Goal: Information Seeking & Learning: Get advice/opinions

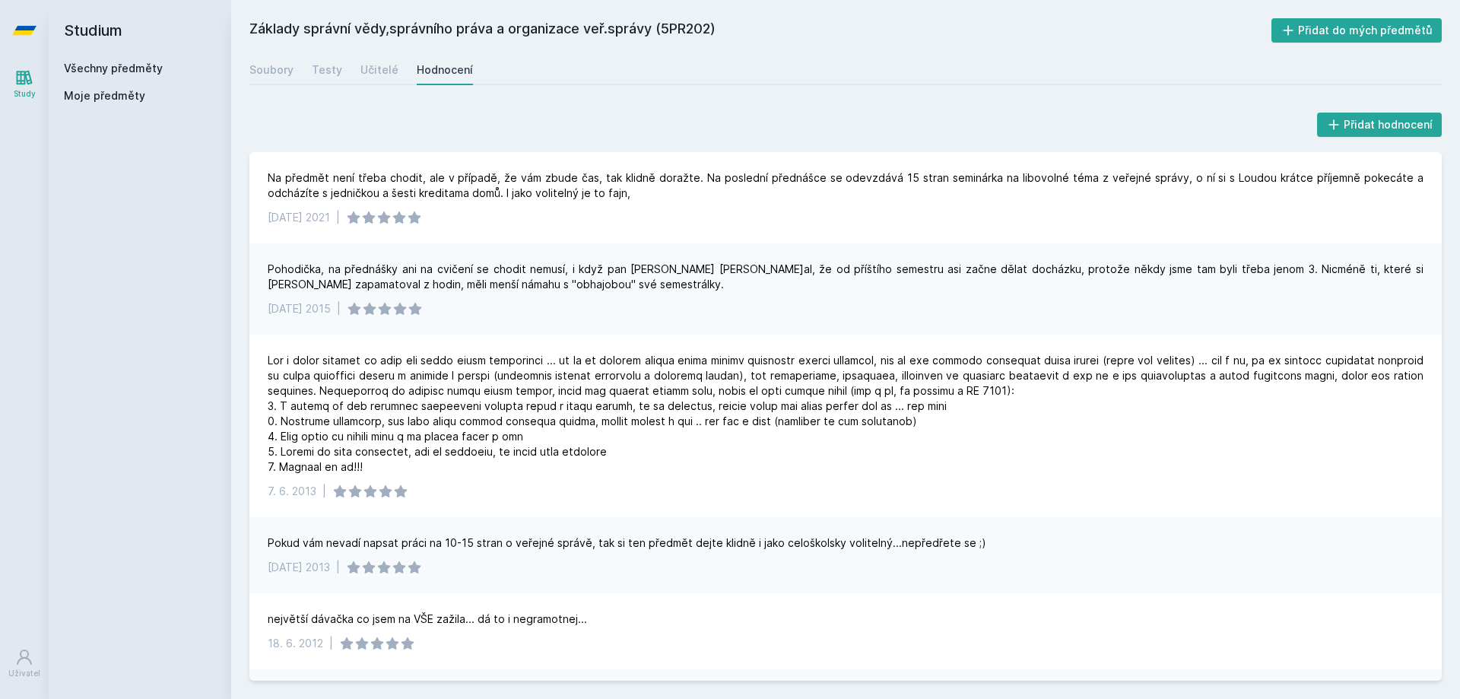
click at [136, 71] on link "Všechny předměty" at bounding box center [113, 68] width 99 height 13
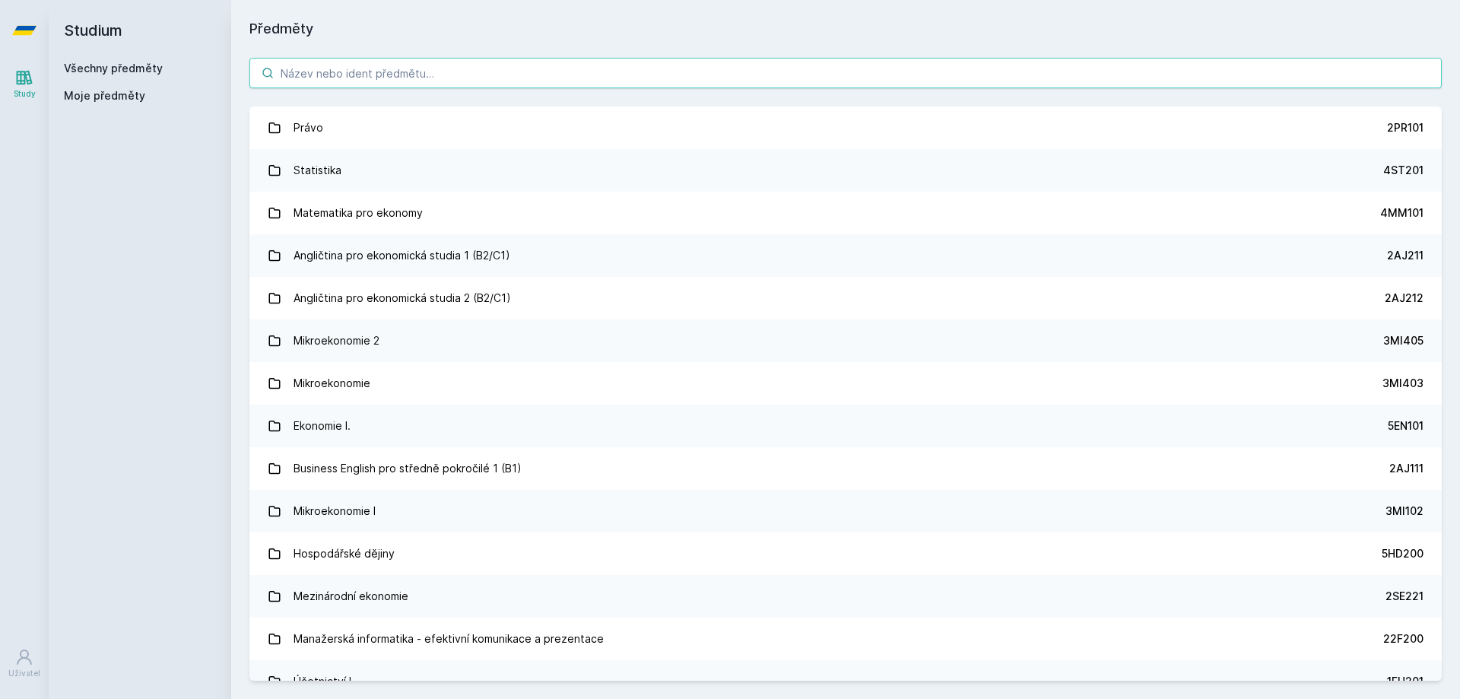
click at [306, 70] on input "search" at bounding box center [845, 73] width 1192 height 30
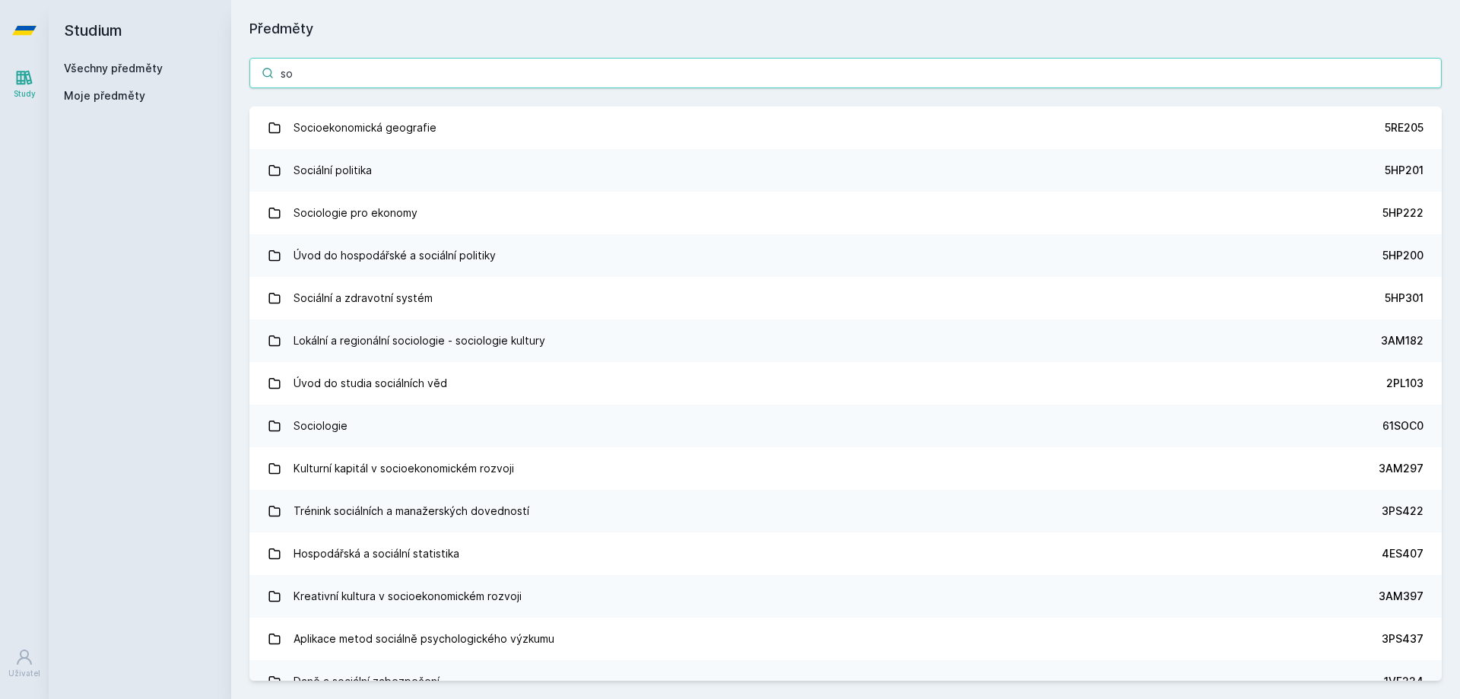
type input "s"
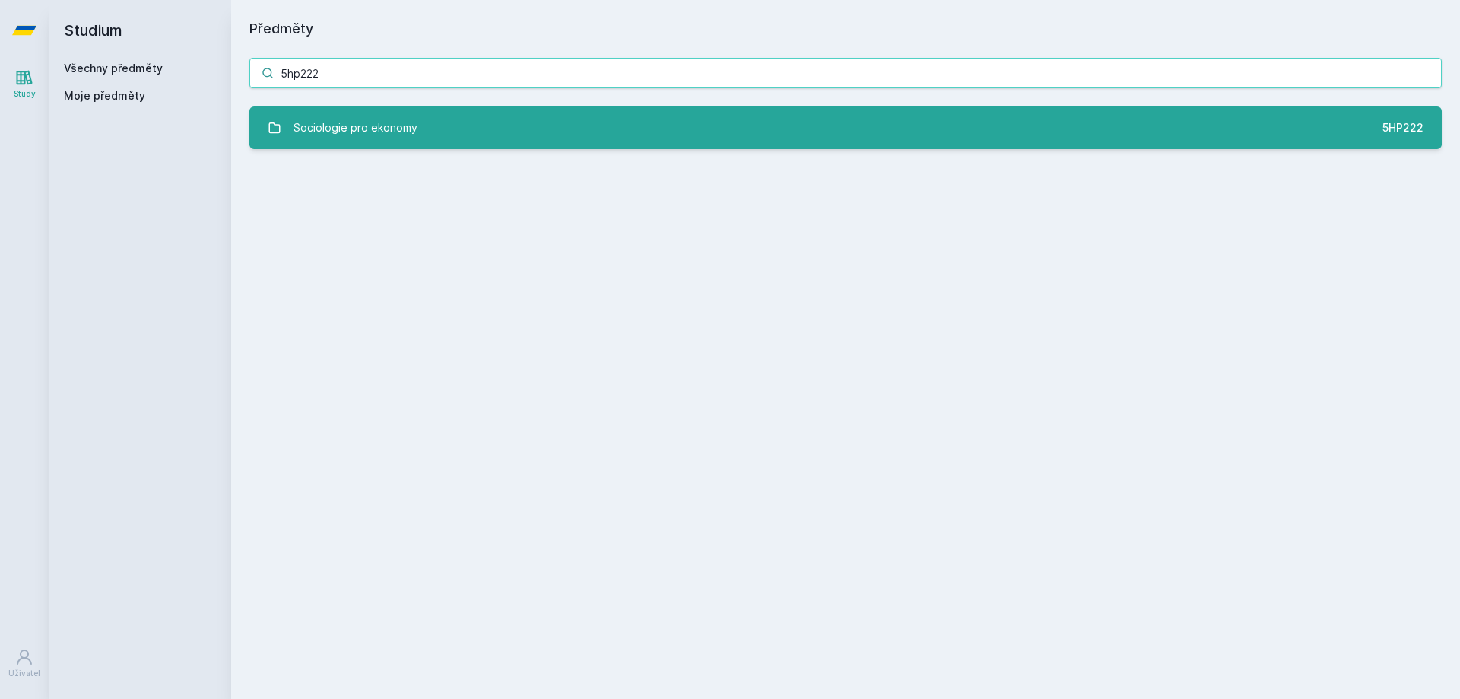
type input "5hp222"
click at [392, 141] on div "Sociologie pro ekonomy" at bounding box center [356, 128] width 124 height 30
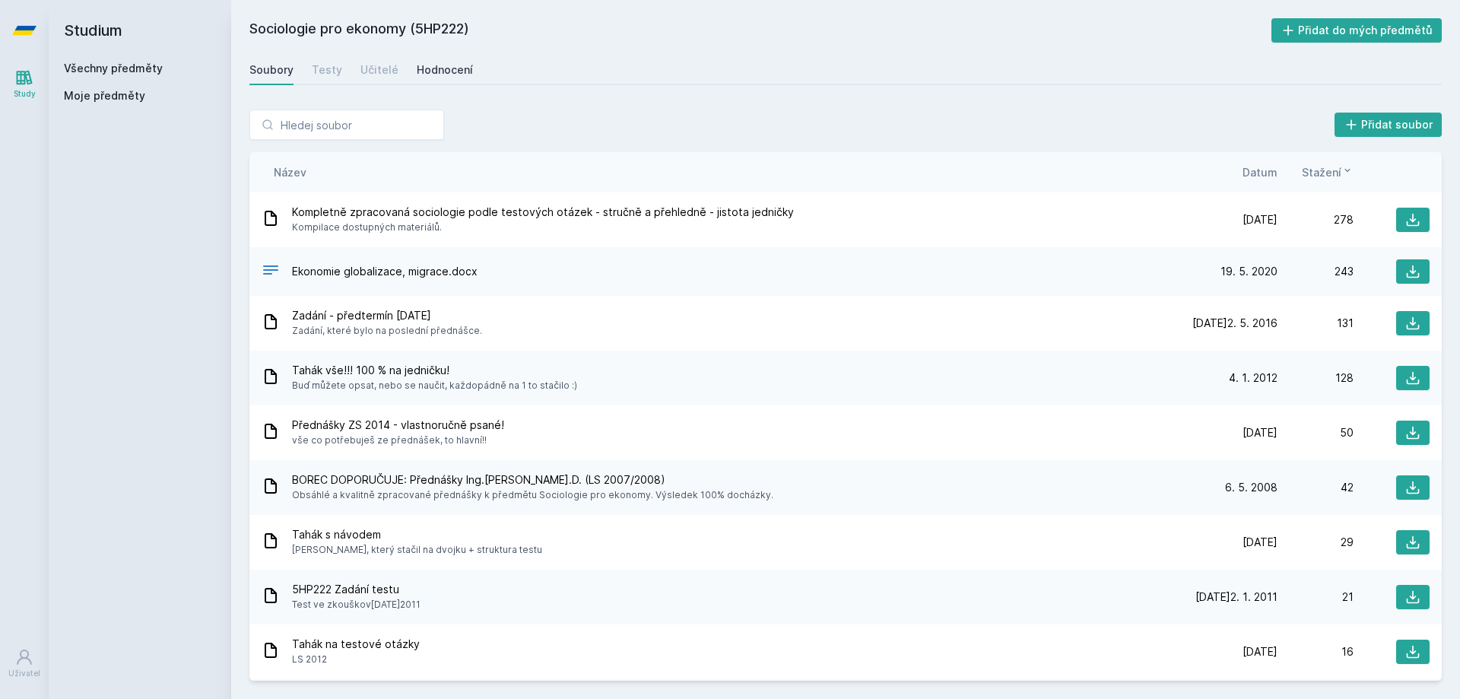
click at [422, 63] on div "Hodnocení" at bounding box center [445, 69] width 56 height 15
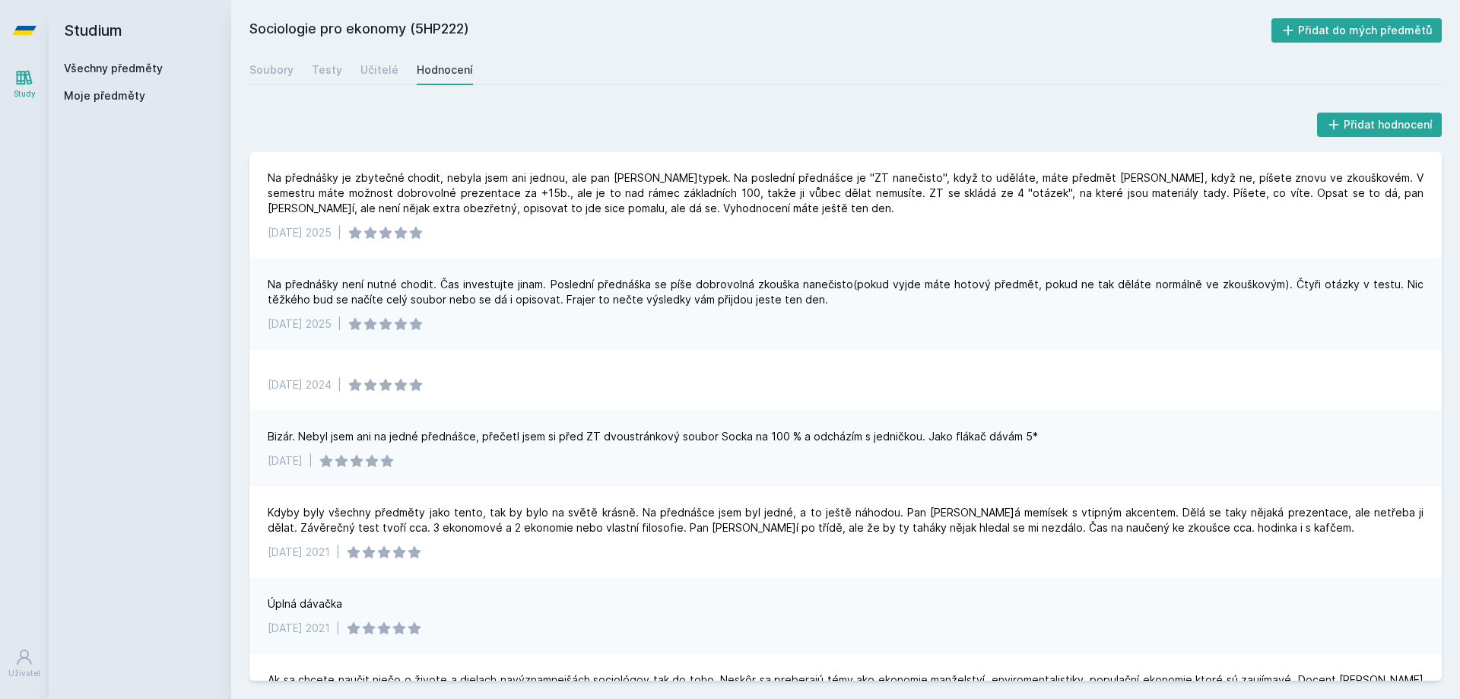
click at [163, 68] on div "Všechny předměty" at bounding box center [140, 68] width 152 height 15
click at [151, 68] on link "Všechny předměty" at bounding box center [113, 68] width 99 height 13
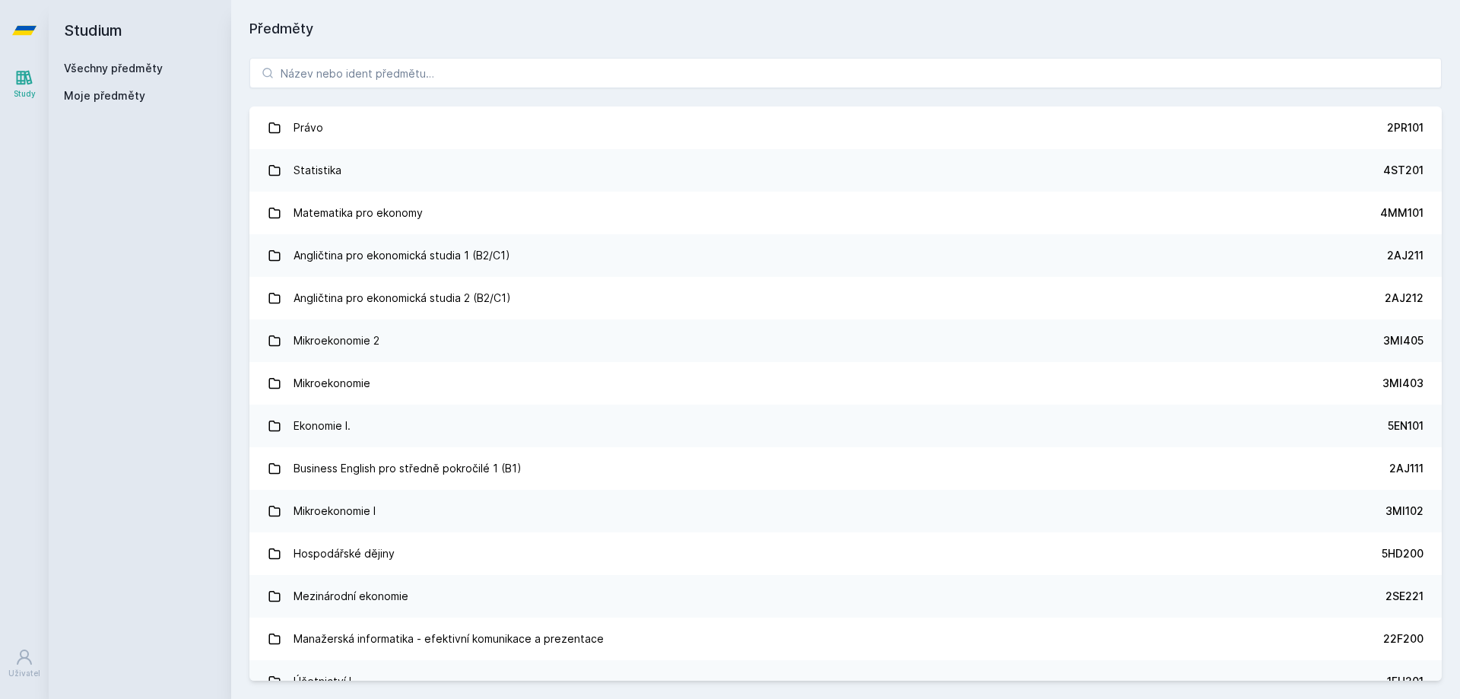
click at [319, 56] on div "Právo 2PR101 Statistika 4ST201 Matematika pro ekonomy 4MM101 Angličtina pro eko…" at bounding box center [845, 369] width 1229 height 659
click at [335, 66] on input "search" at bounding box center [845, 73] width 1192 height 30
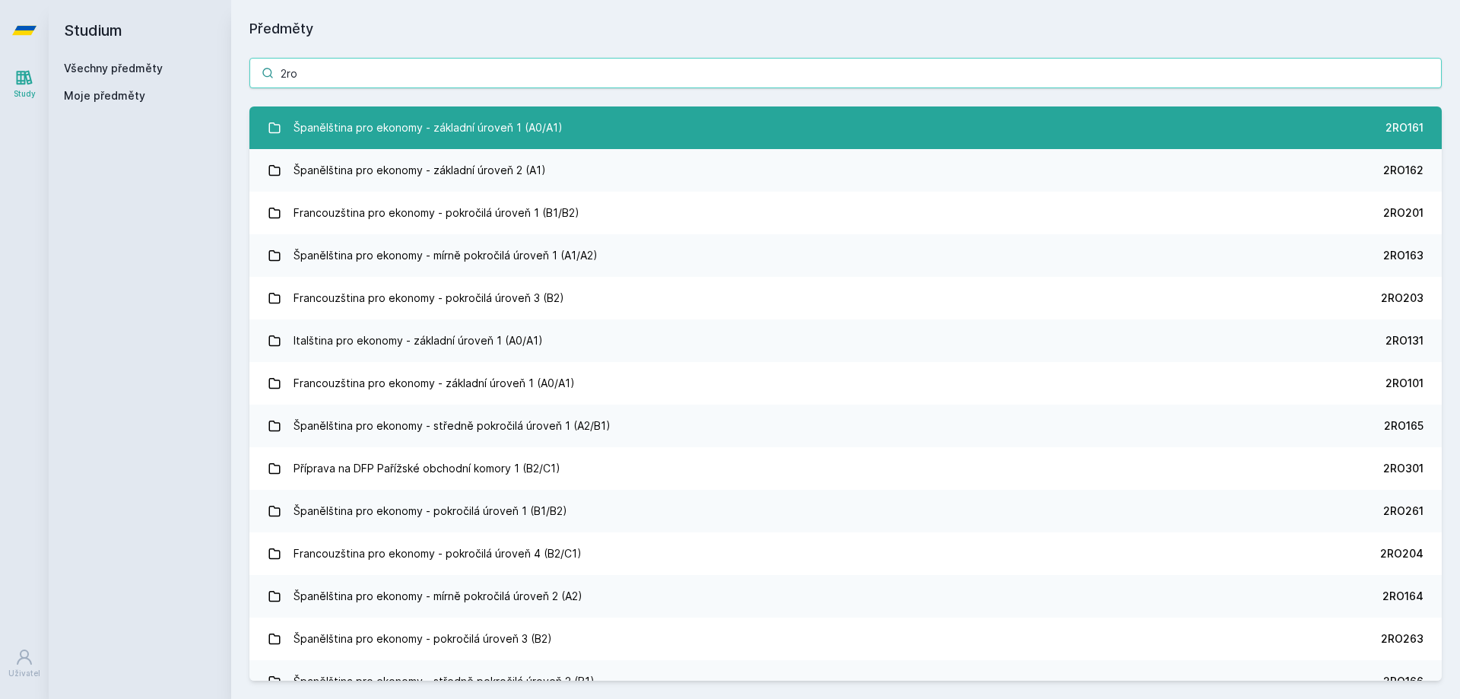
type input "2ro"
click at [386, 130] on div "Španělština pro ekonomy - základní úroveň 1 (A0/A1)" at bounding box center [428, 128] width 269 height 30
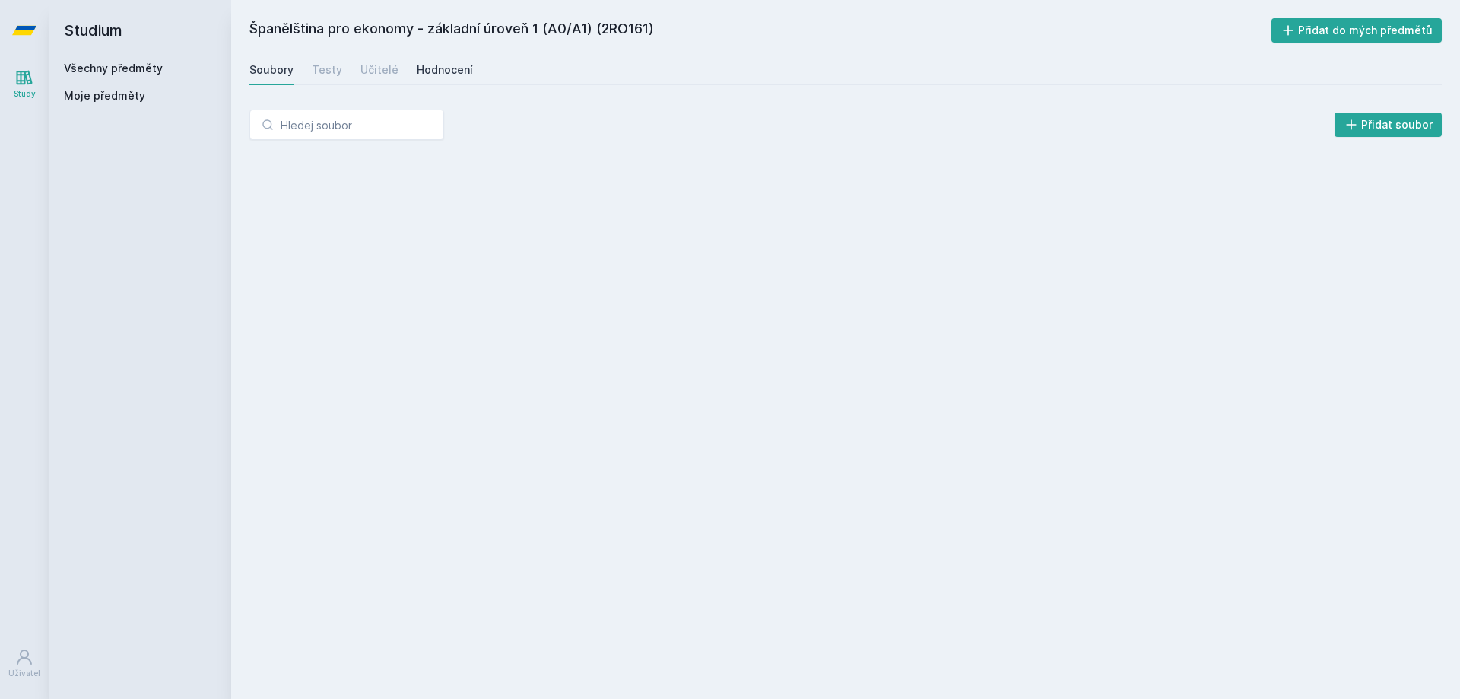
click at [421, 67] on div "Hodnocení" at bounding box center [445, 69] width 56 height 15
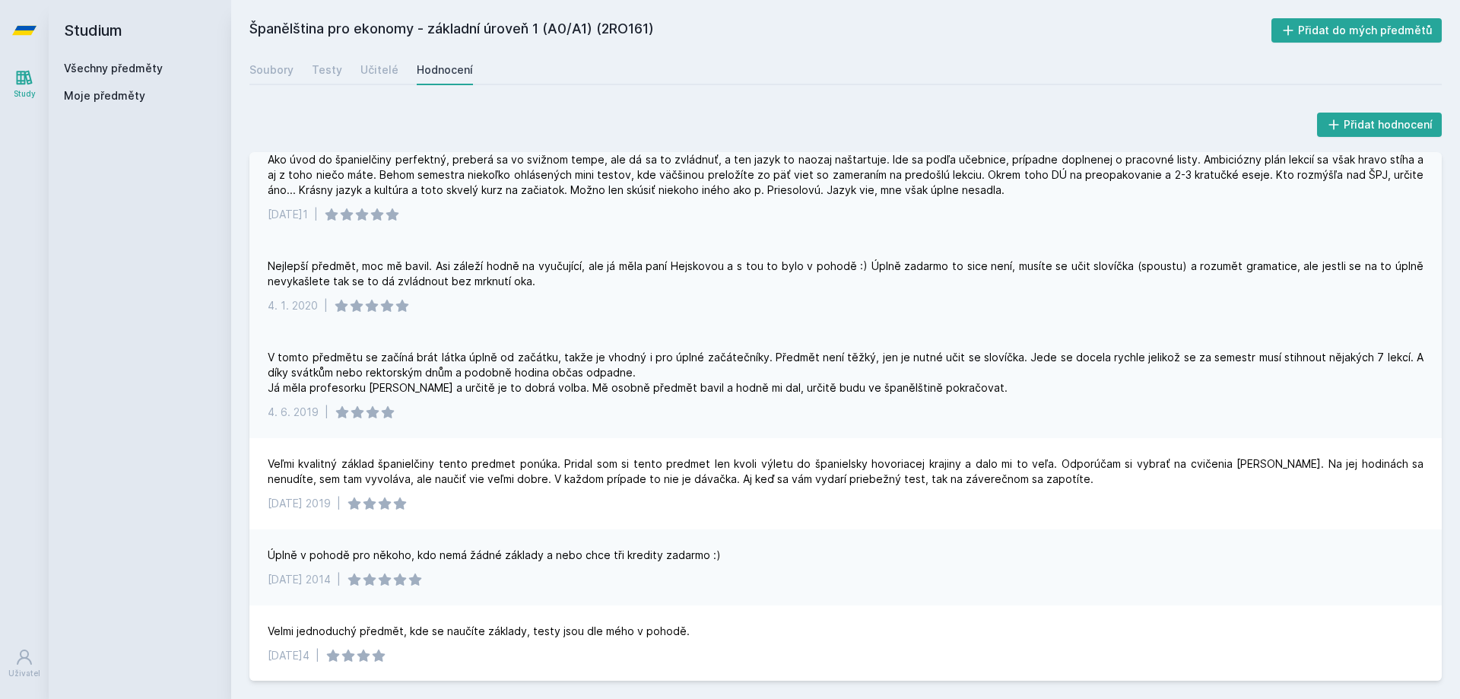
scroll to position [152, 0]
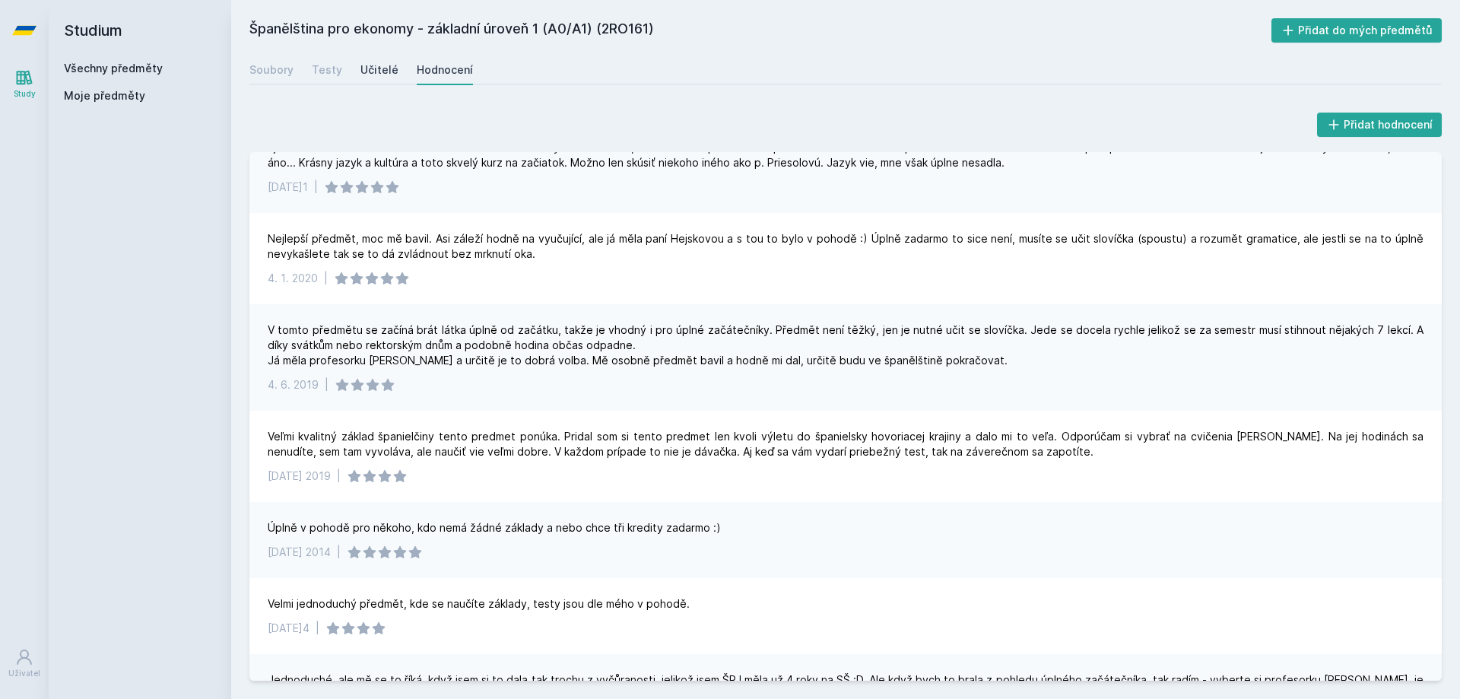
click at [363, 76] on div "Učitelé" at bounding box center [379, 69] width 38 height 15
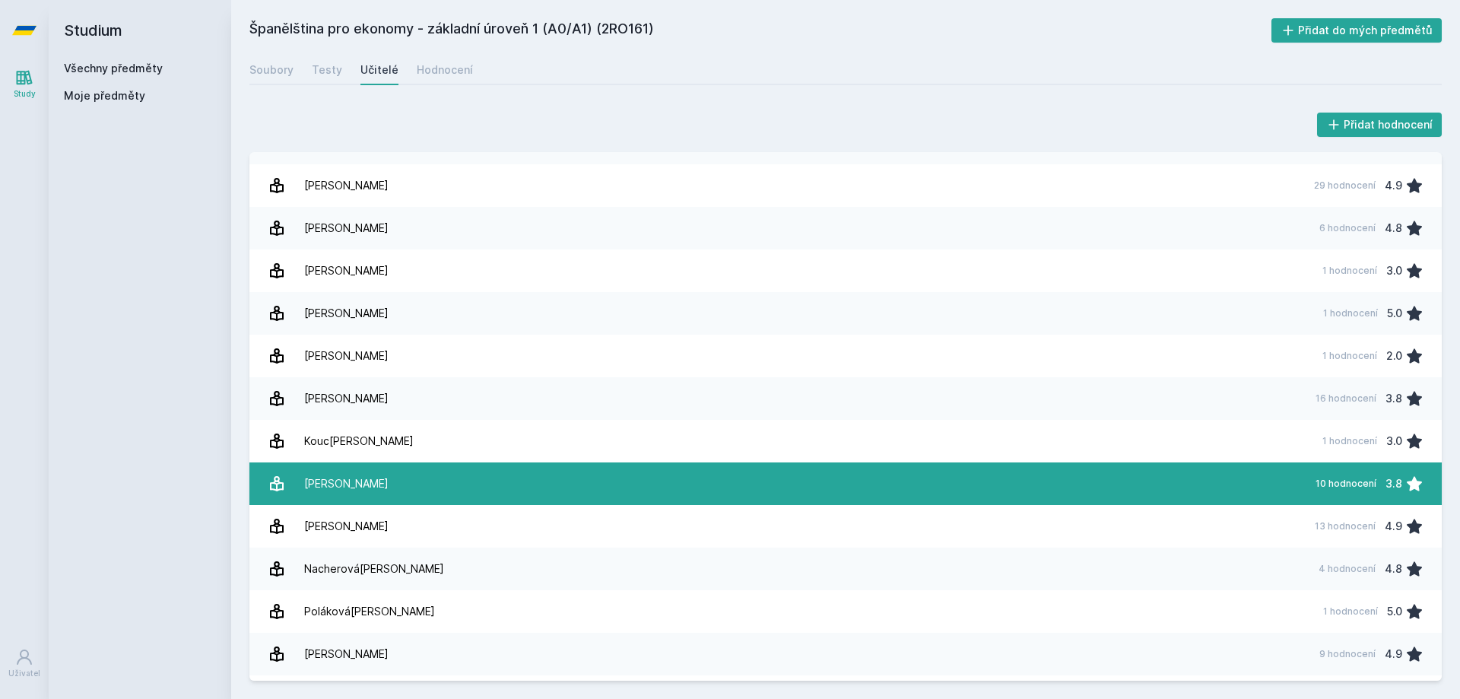
scroll to position [214, 0]
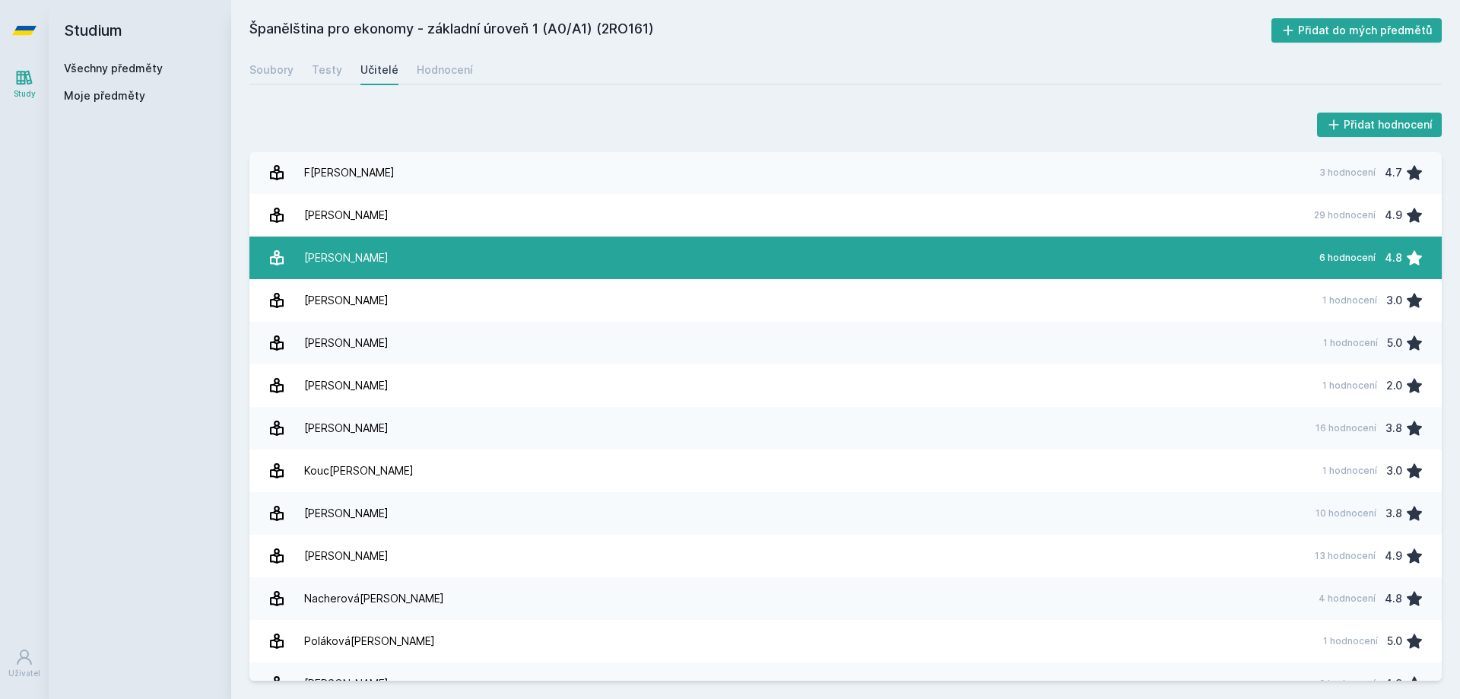
click at [553, 238] on link "Hejsková [PERSON_NAME] 6 hodnocení 4.8" at bounding box center [845, 257] width 1192 height 43
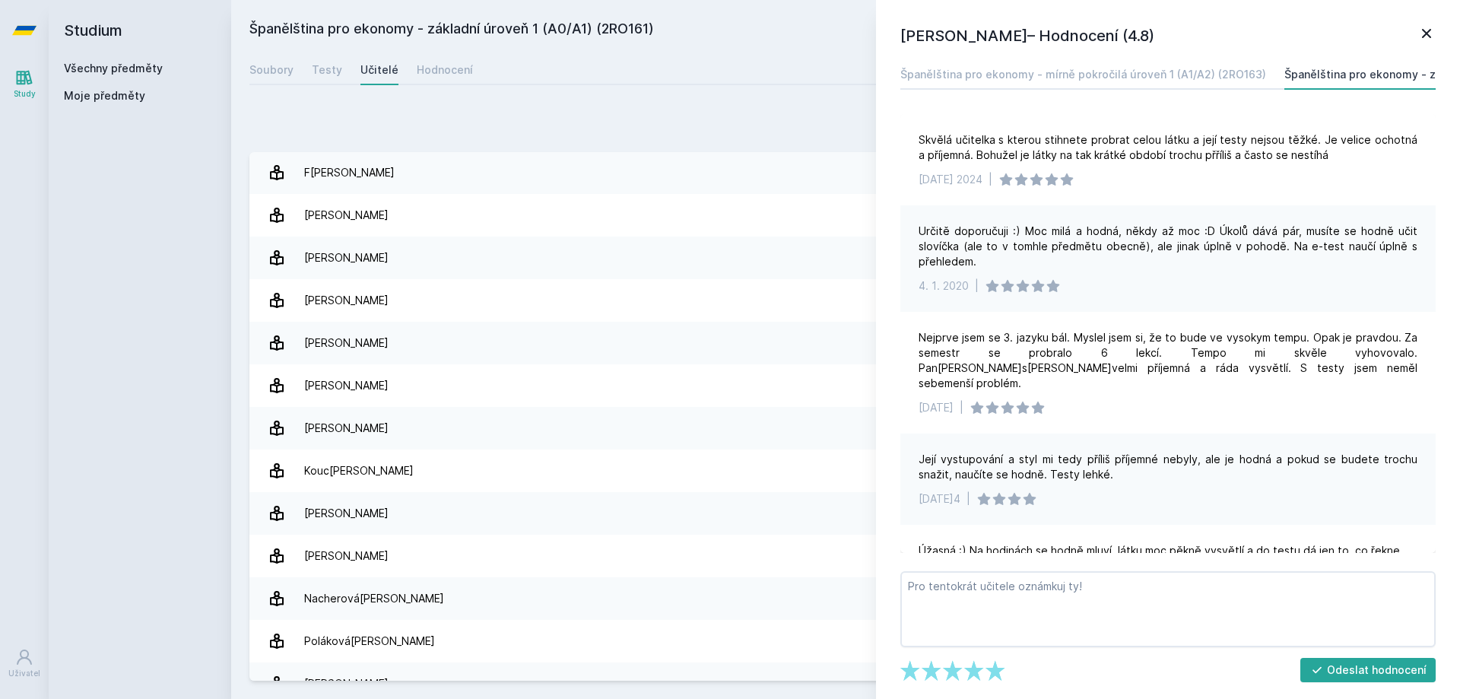
click at [1421, 30] on icon at bounding box center [1426, 33] width 18 height 18
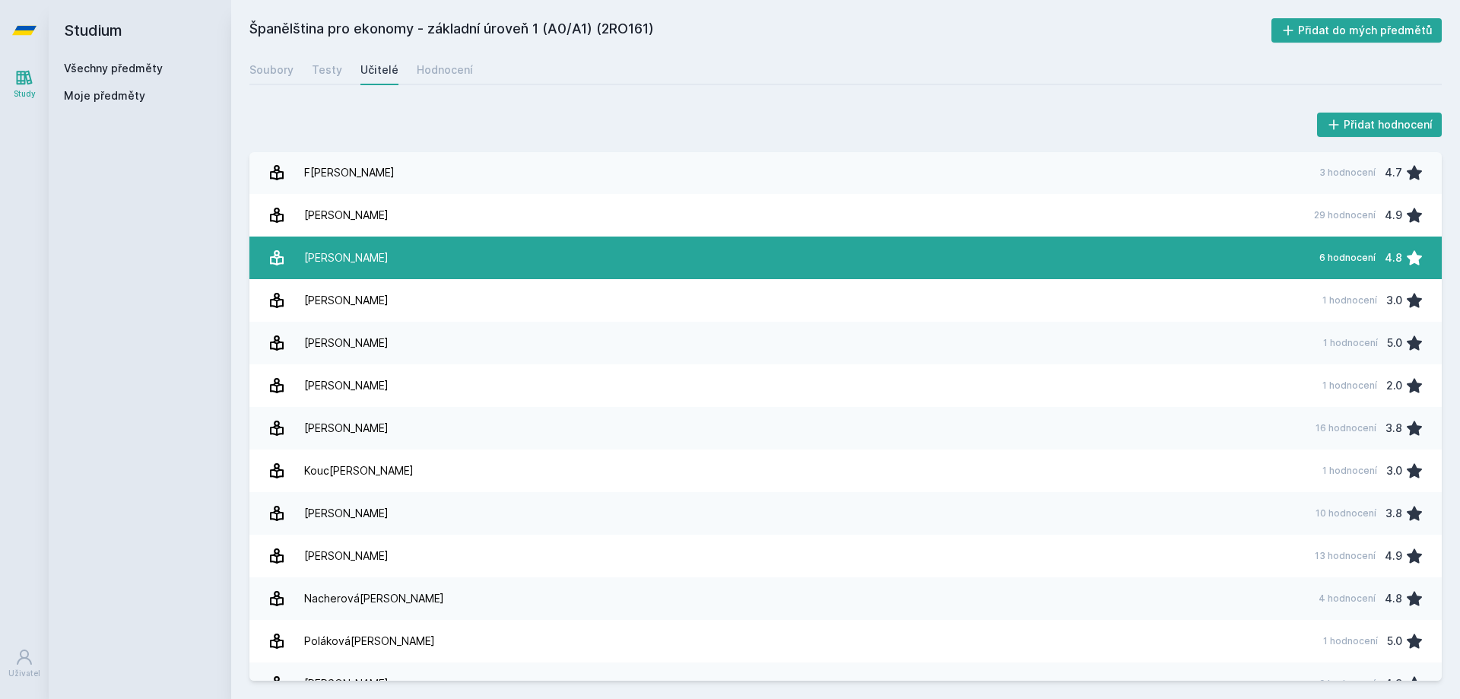
click at [386, 264] on div "[PERSON_NAME]" at bounding box center [346, 258] width 84 height 30
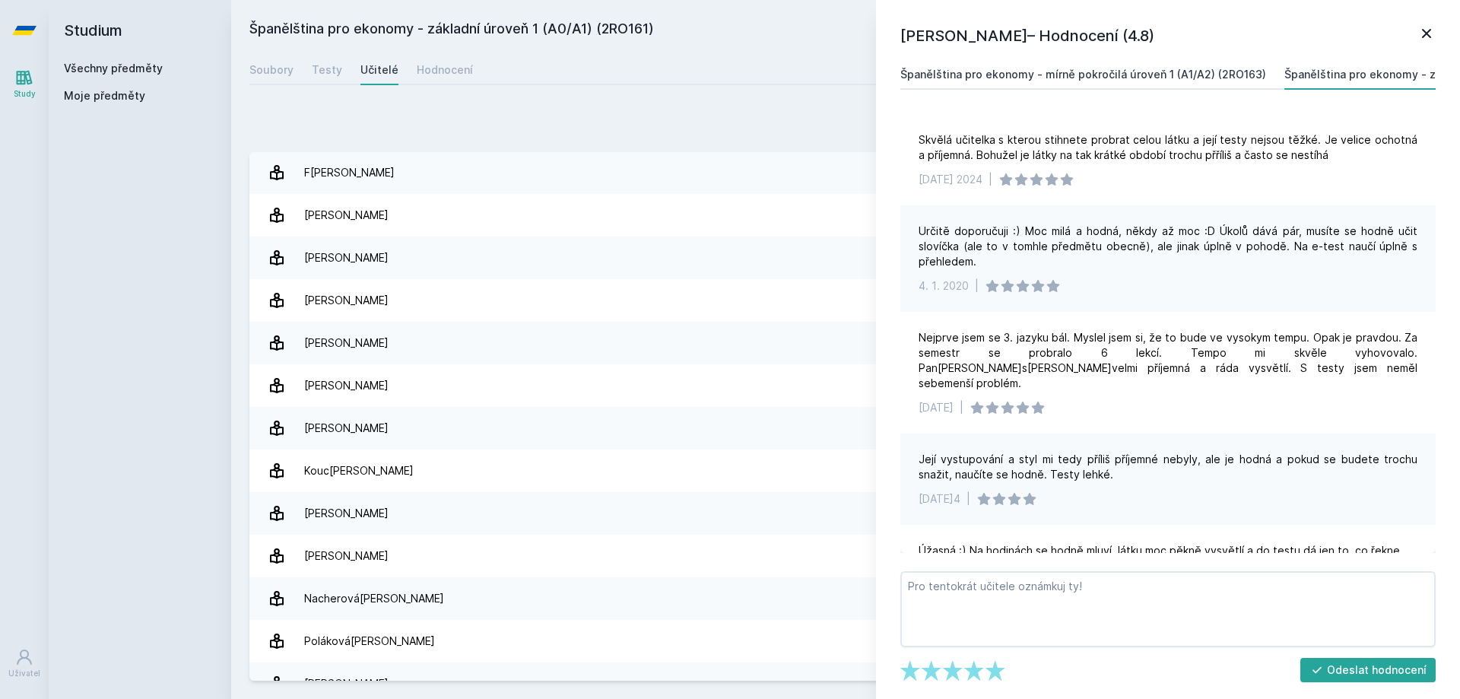
click at [1085, 78] on div "Španělština pro ekonomy - mírně pokročilá úroveň 1 (A1/A2) (2RO163)" at bounding box center [1083, 74] width 366 height 15
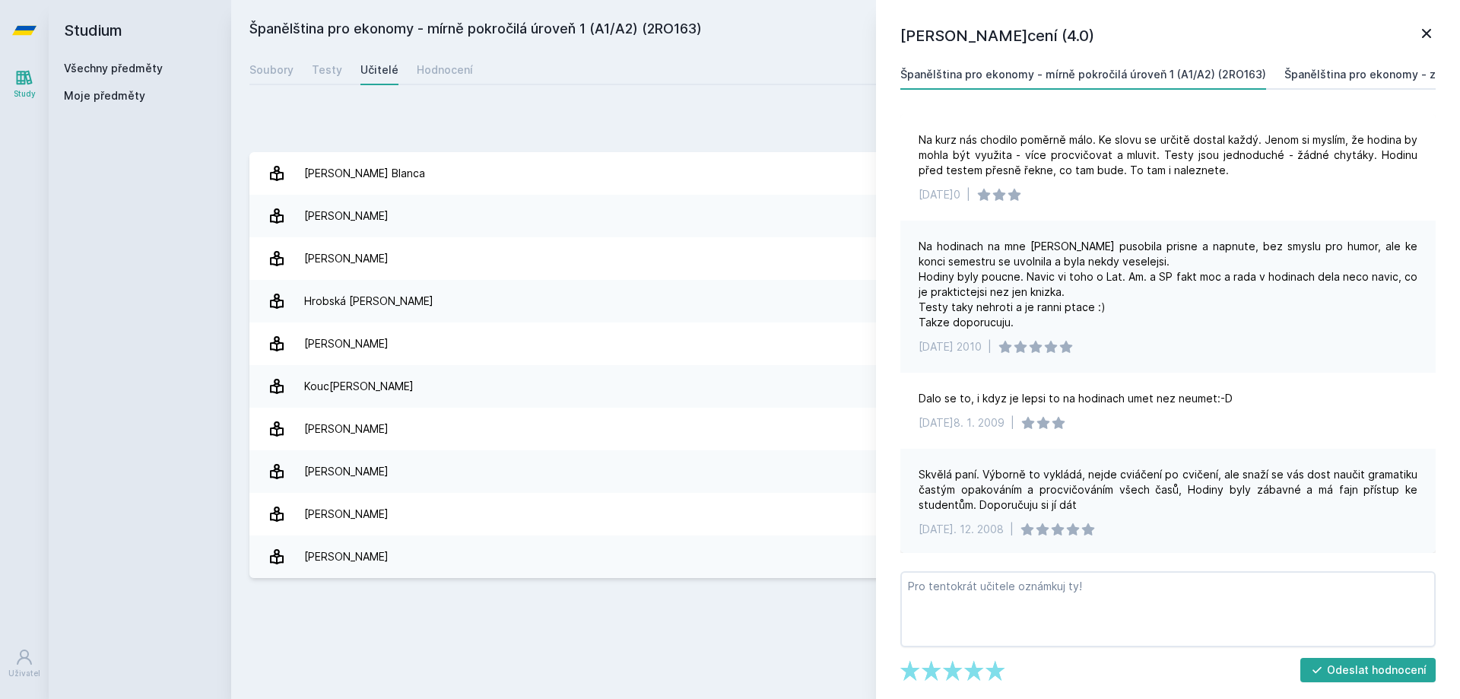
click at [1389, 80] on div "Španělština pro ekonomy - základní úroveň 1 (A0/A1) (2RO161)" at bounding box center [1446, 74] width 325 height 15
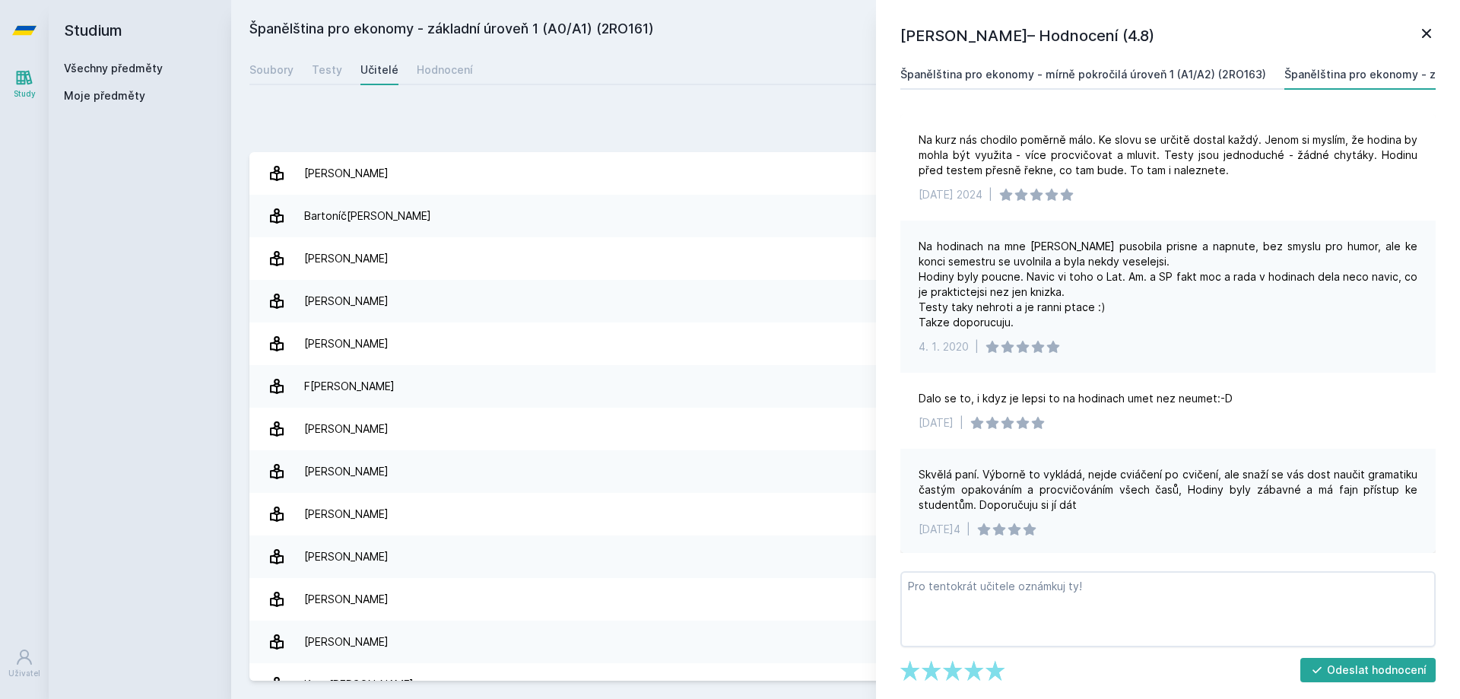
click at [1066, 75] on div "Španělština pro ekonomy - mírně pokročilá úroveň 1 (A1/A2) (2RO163)" at bounding box center [1083, 74] width 366 height 15
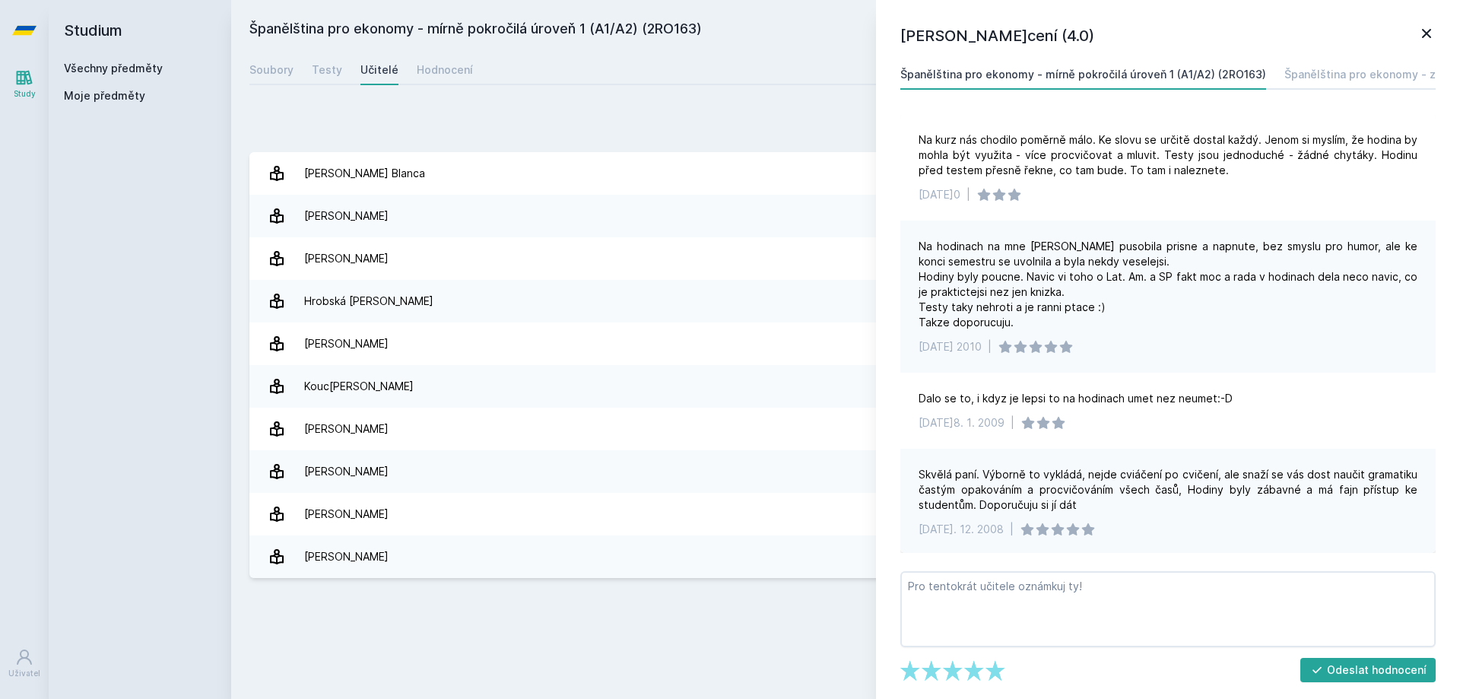
scroll to position [2, 0]
click at [975, 665] on polygon at bounding box center [973, 670] width 19 height 21
click at [923, 673] on icon at bounding box center [932, 669] width 21 height 21
click at [1002, 674] on icon at bounding box center [996, 669] width 21 height 21
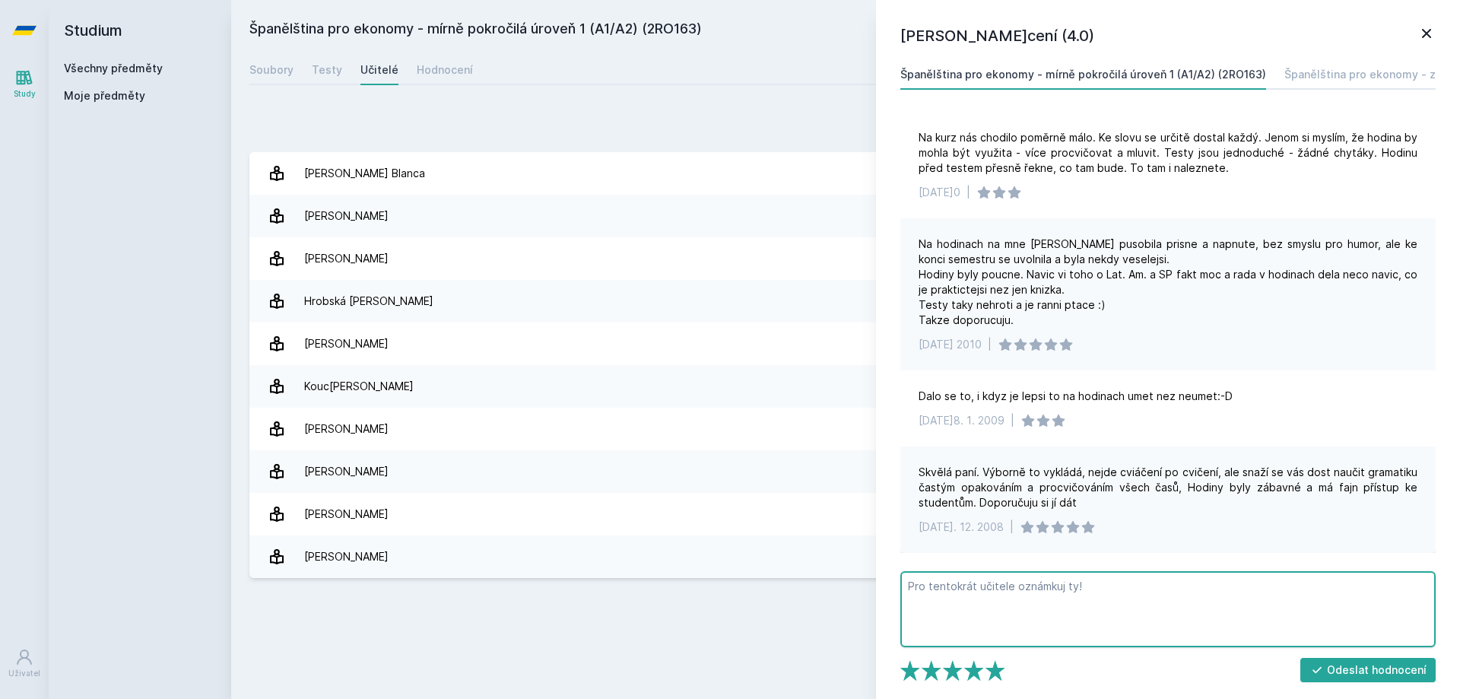
click at [1149, 594] on textarea at bounding box center [1167, 609] width 535 height 76
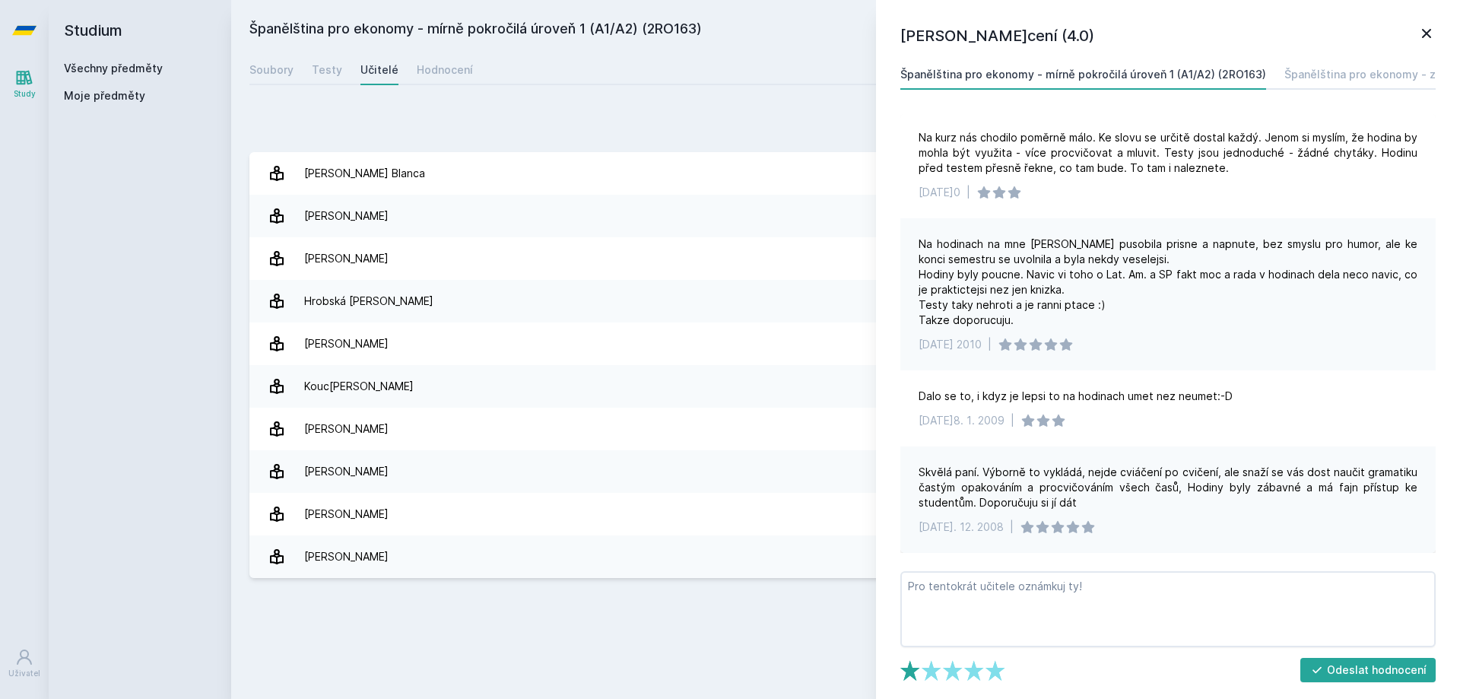
click at [905, 671] on polygon at bounding box center [909, 670] width 19 height 21
click at [1112, 464] on div "Skvělá paní. Výborně to vykládá, nejde cviáčení po cvičení, ale snaží se vás do…" at bounding box center [1167, 499] width 535 height 106
click at [1309, 65] on link "Španělština pro ekonomy - základní úroveň 1 (A0/A1) (2RO161)" at bounding box center [1446, 74] width 325 height 30
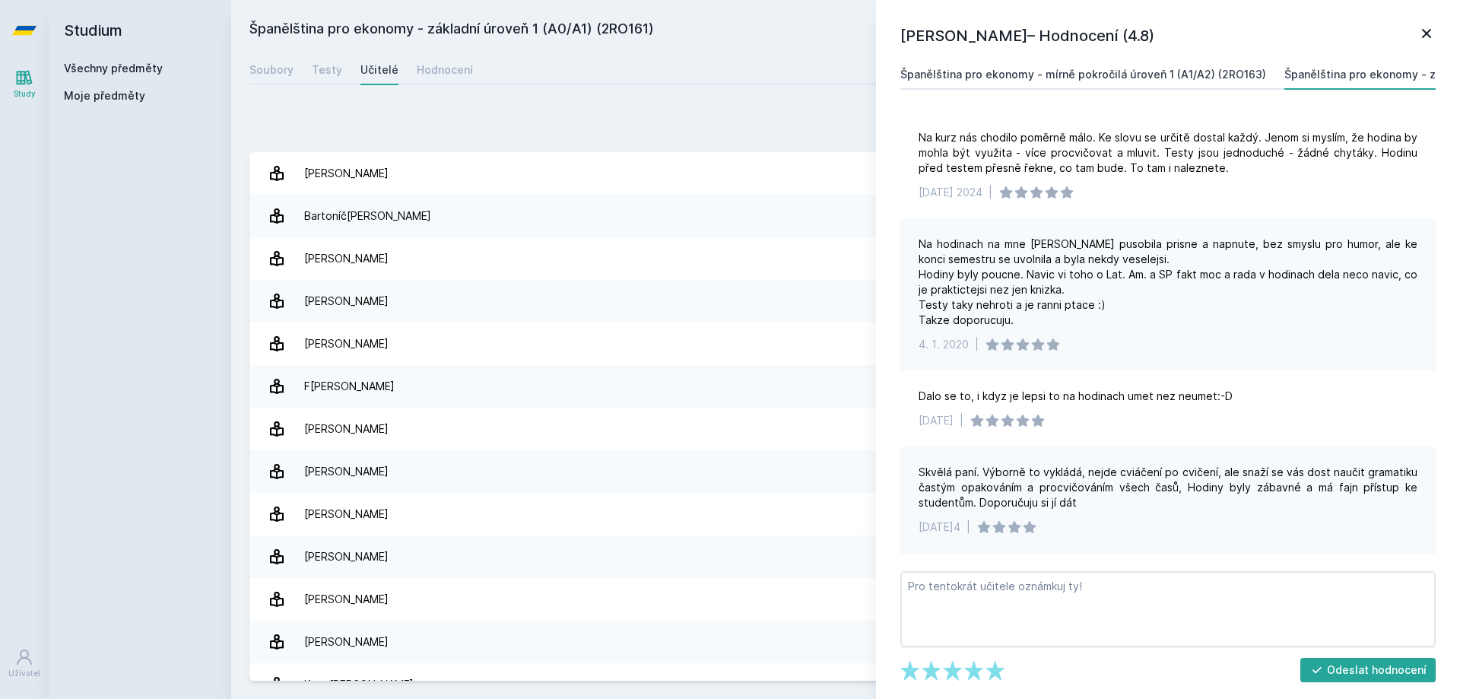
click at [1180, 78] on div "Španělština pro ekonomy - mírně pokročilá úroveň 1 (A1/A2) (2RO163)" at bounding box center [1083, 74] width 366 height 15
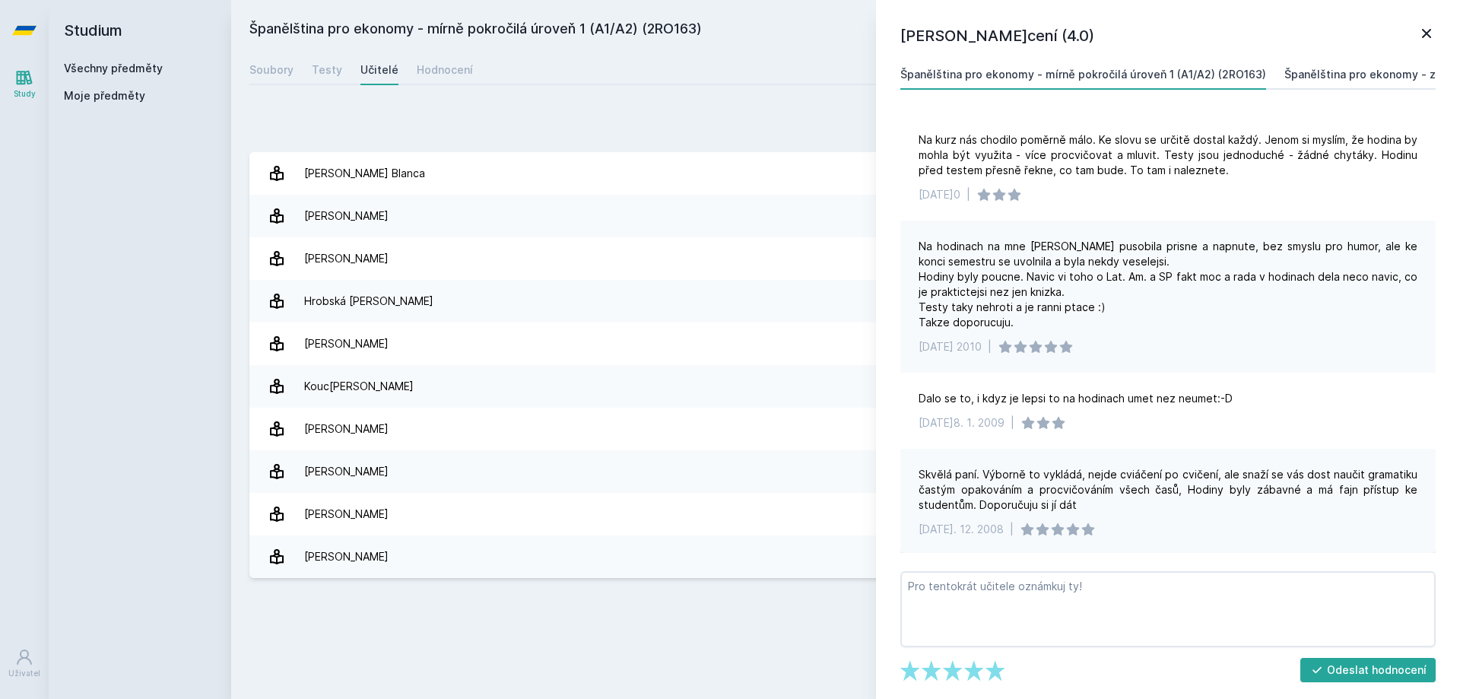
click at [1299, 70] on div "Španělština pro ekonomy - základní úroveň 1 (A0/A1) (2RO161)" at bounding box center [1446, 74] width 325 height 15
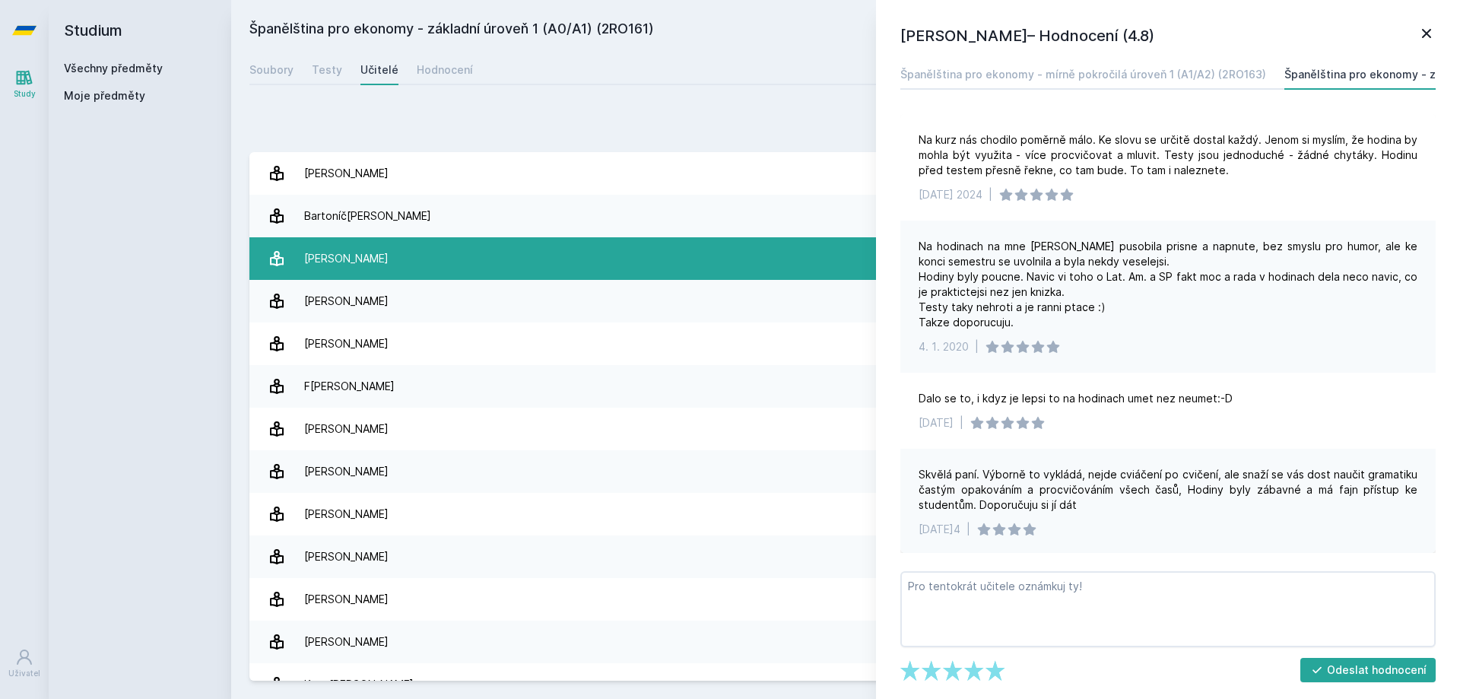
scroll to position [76, 0]
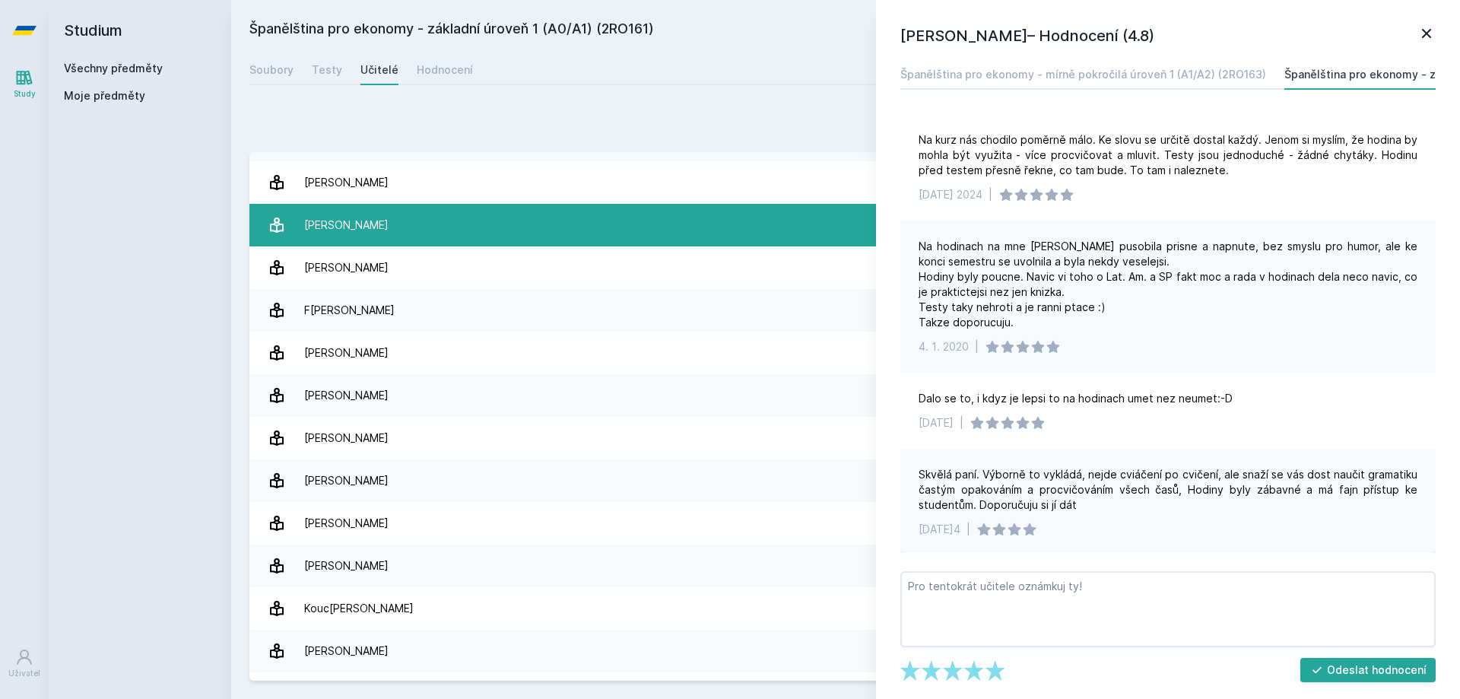
click at [434, 231] on link "[PERSON_NAME]" at bounding box center [845, 225] width 1192 height 43
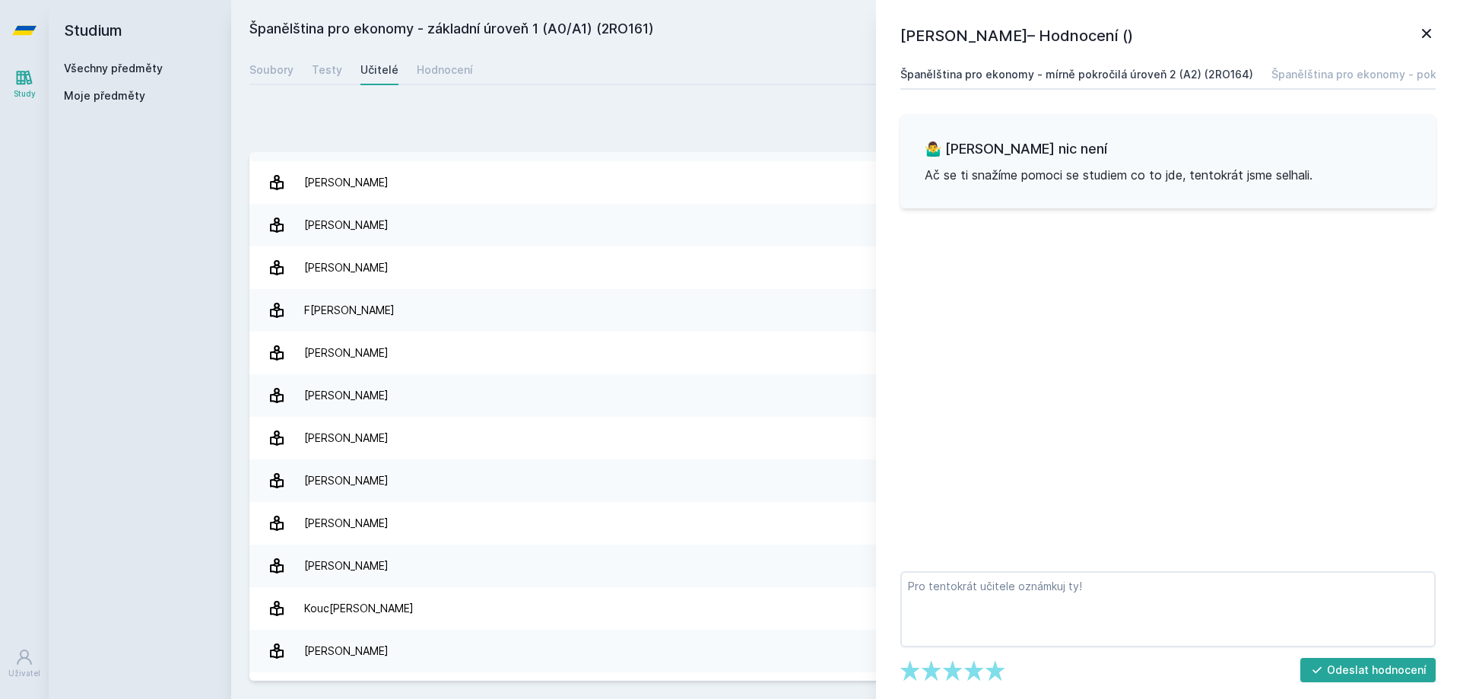
click at [1181, 74] on div "Španělština pro ekonomy - mírně pokročilá úroveň 2 (A2) (2RO164)" at bounding box center [1076, 74] width 353 height 15
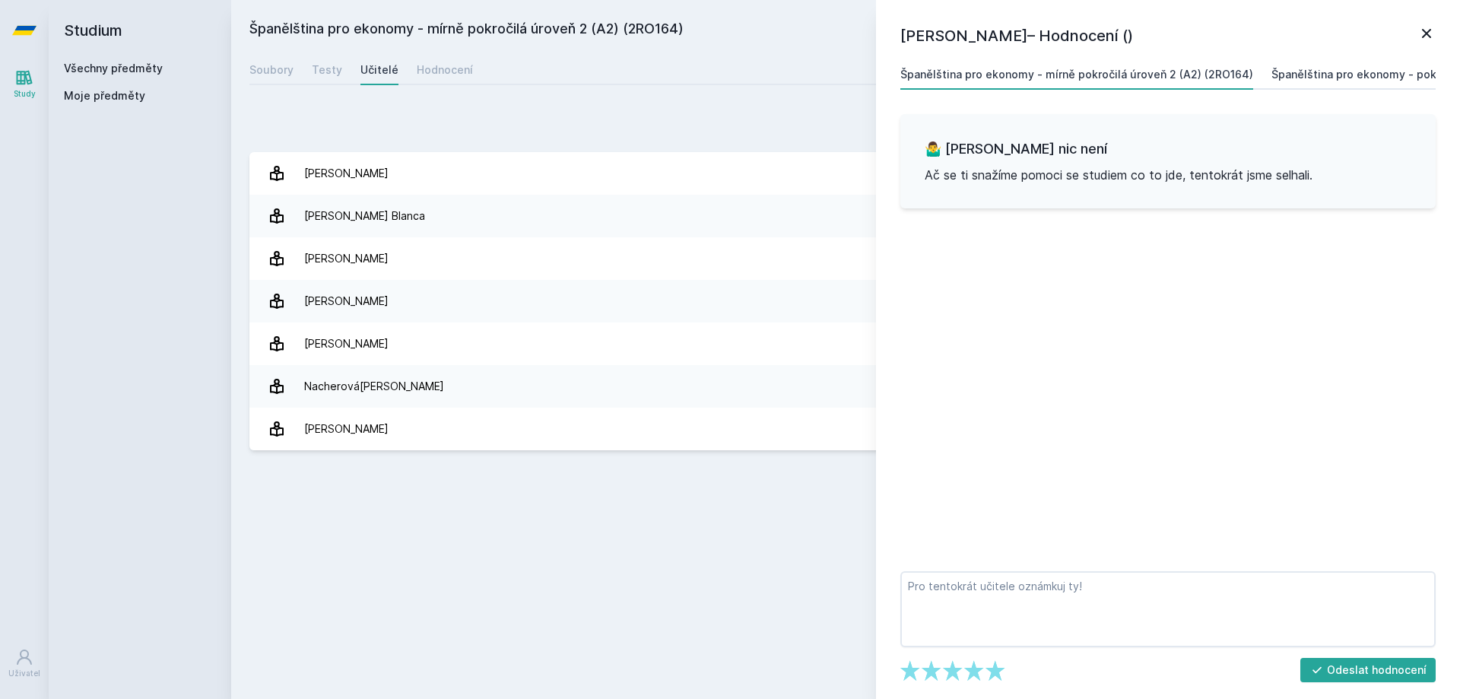
click at [1325, 72] on div "Španělština pro ekonomy - pokročilá úroveň 1 (B1/B2) (2RO261)" at bounding box center [1437, 74] width 332 height 15
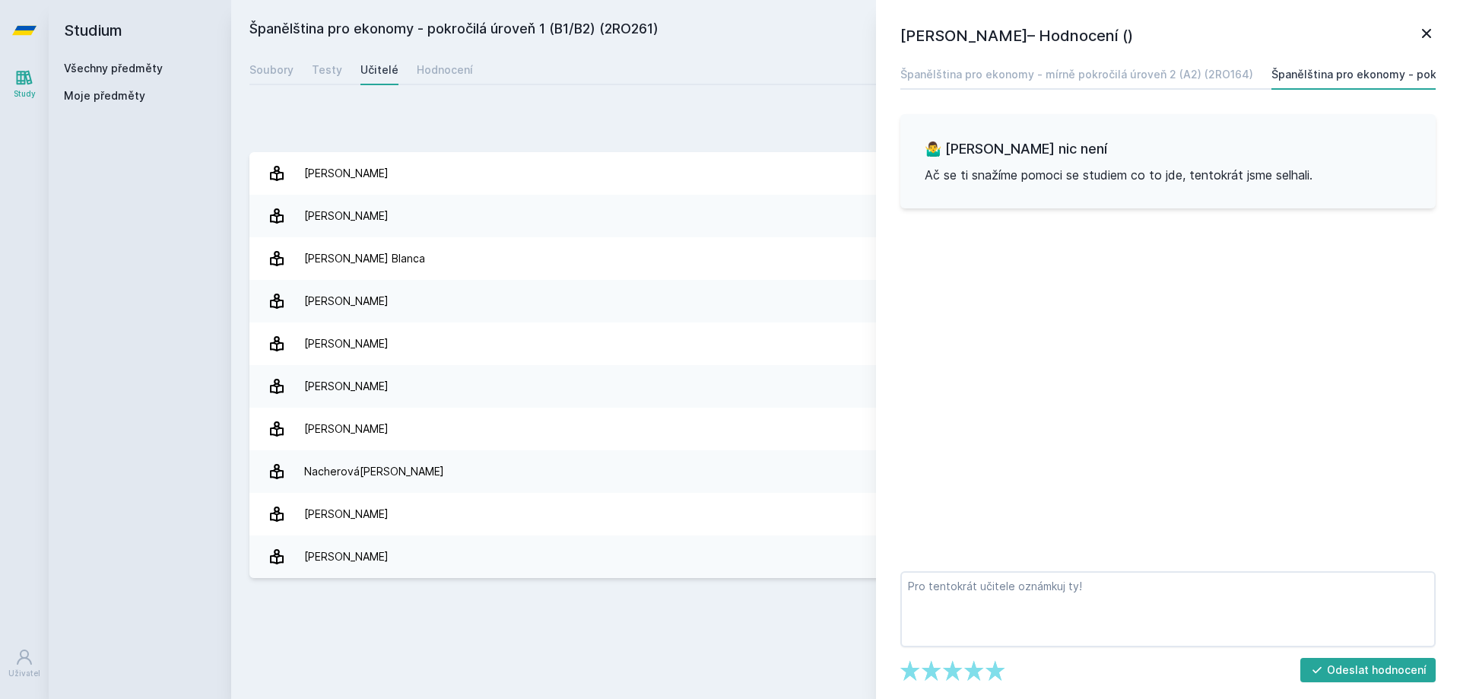
click at [1439, 35] on div "[PERSON_NAME] – Hodnocení () Španělština pro ekonomy - mírně pokročilá úroveň 2…" at bounding box center [1168, 349] width 584 height 699
click at [1436, 27] on div "[PERSON_NAME] – Hodnocení () Španělština pro ekonomy - mírně pokročilá úroveň 2…" at bounding box center [1168, 349] width 584 height 699
click at [1433, 30] on icon at bounding box center [1426, 33] width 18 height 18
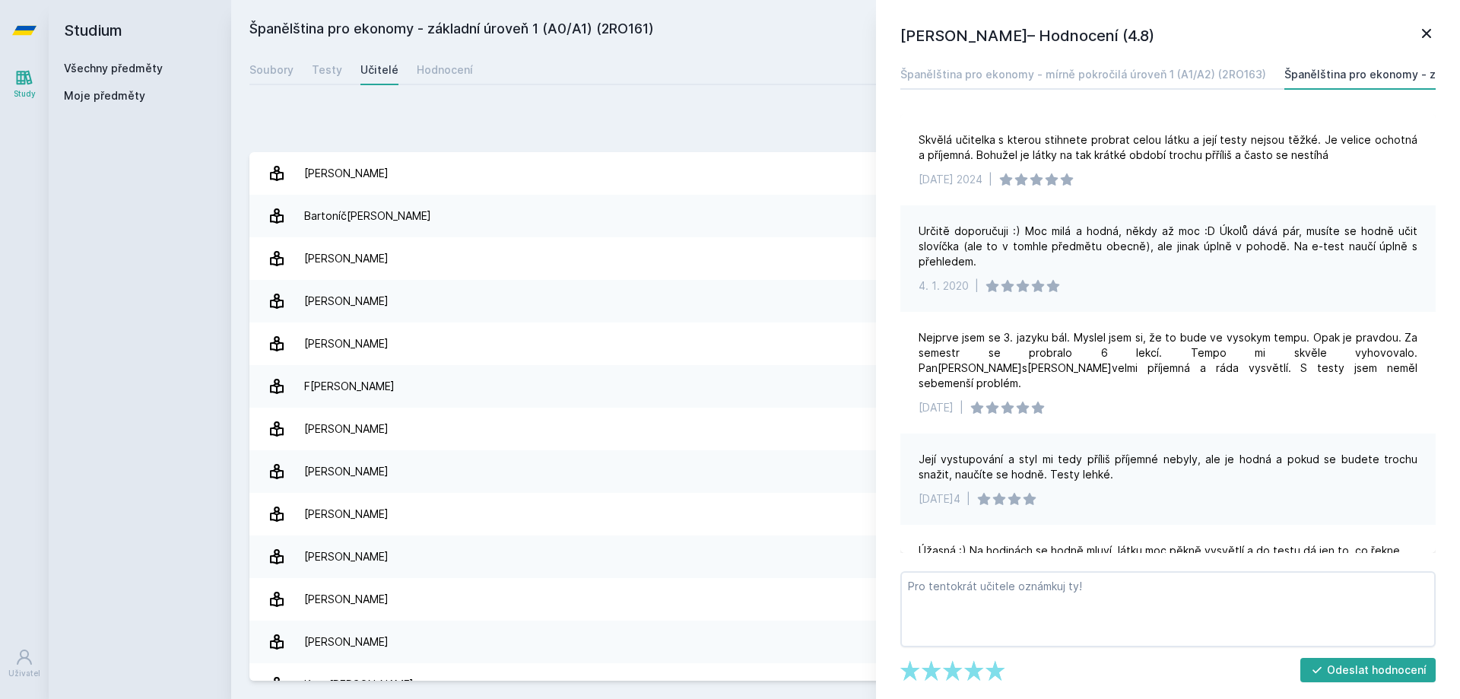
click at [1428, 38] on icon at bounding box center [1426, 33] width 18 height 18
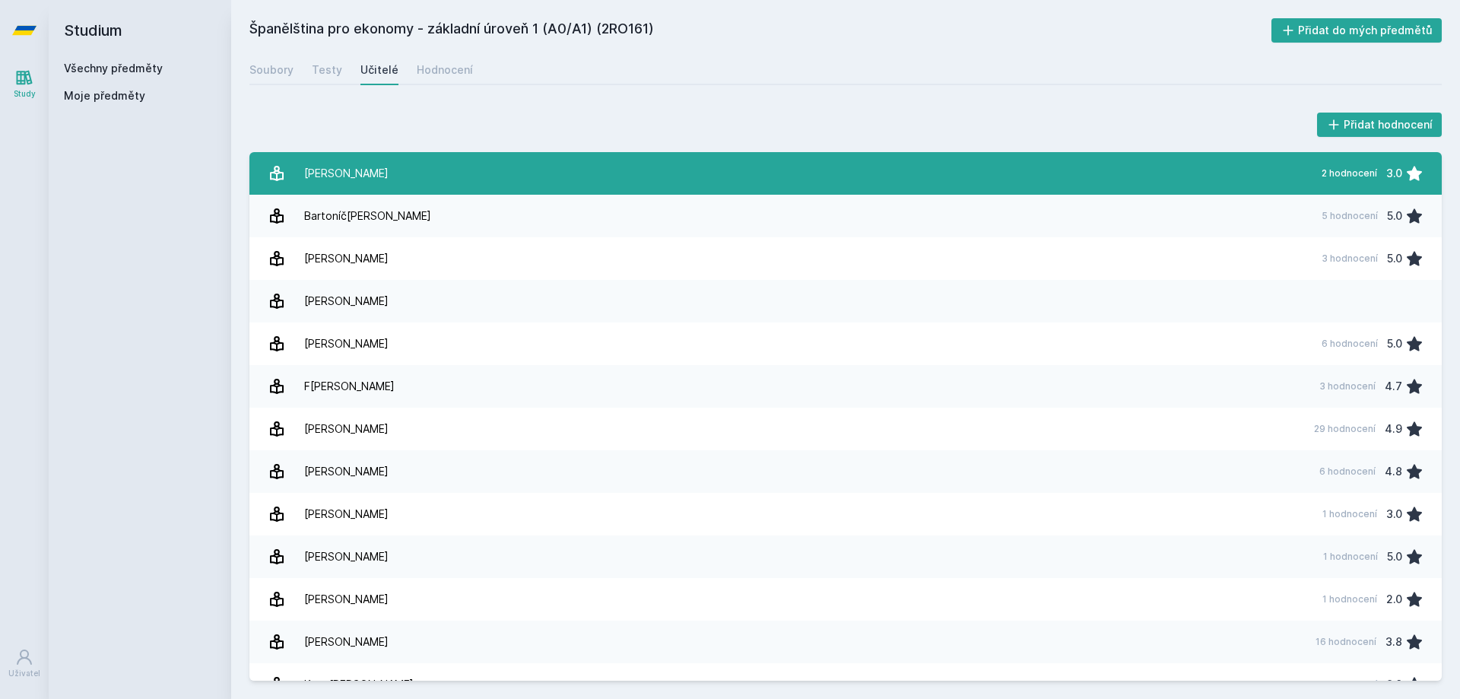
click at [590, 187] on link "[PERSON_NAME] 2 hodnocení 3.0" at bounding box center [845, 173] width 1192 height 43
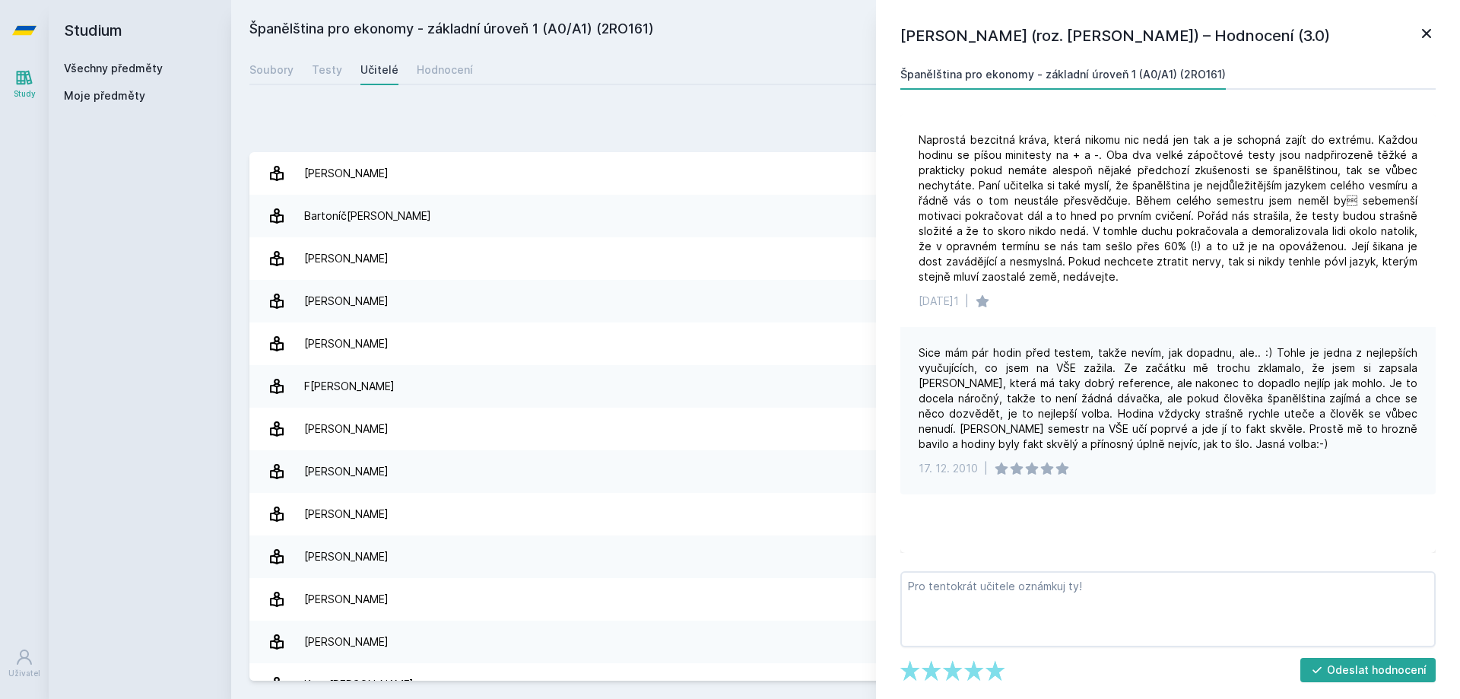
click at [1432, 34] on icon at bounding box center [1426, 33] width 18 height 18
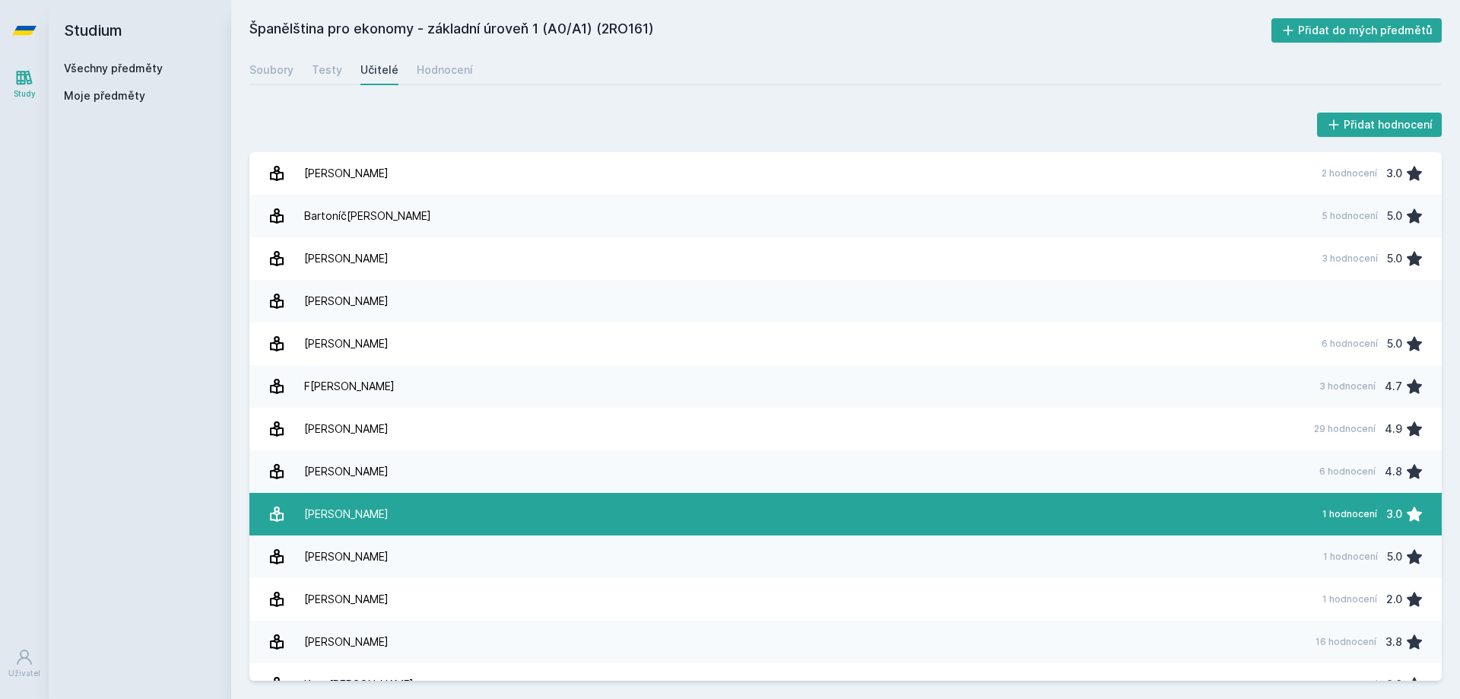
click at [518, 502] on link "[DEMOGRAPHIC_DATA][PERSON_NAME] 1 hodnocení 3.0" at bounding box center [845, 514] width 1192 height 43
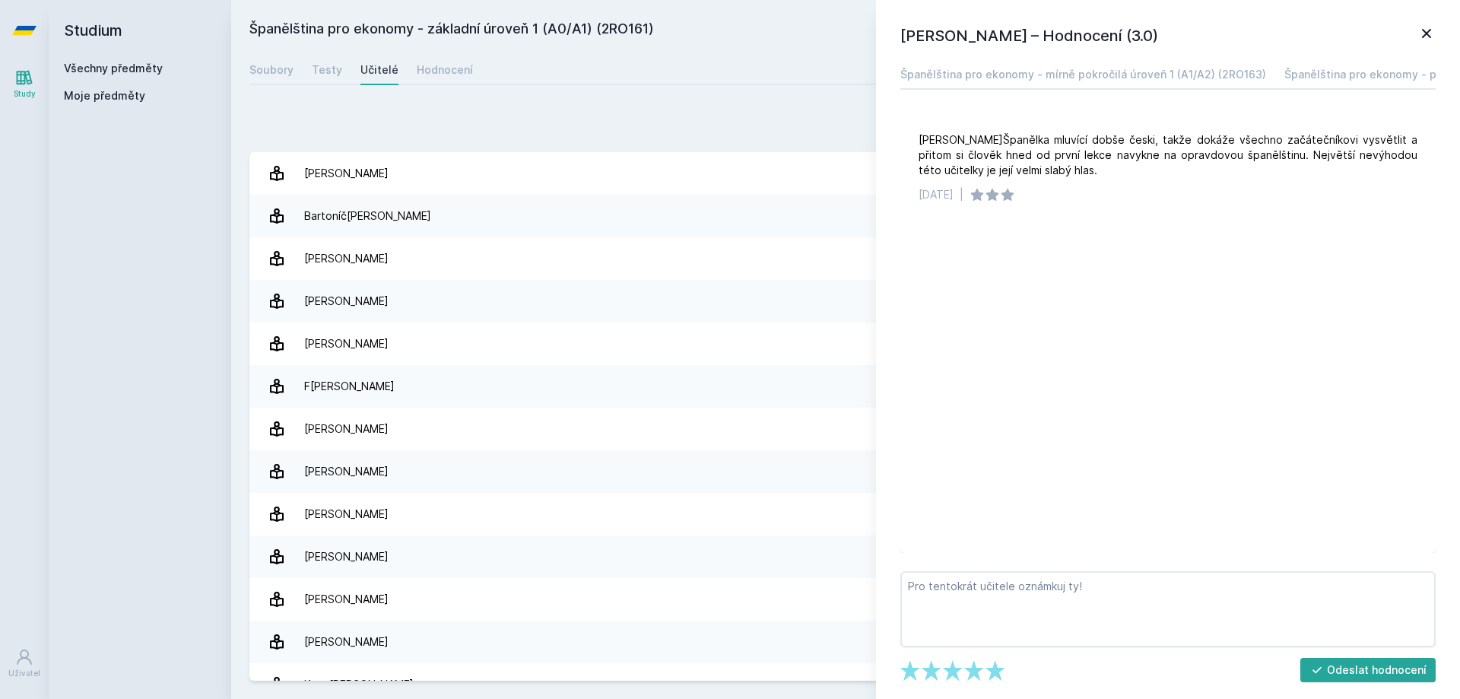
click at [1424, 39] on icon at bounding box center [1426, 33] width 18 height 18
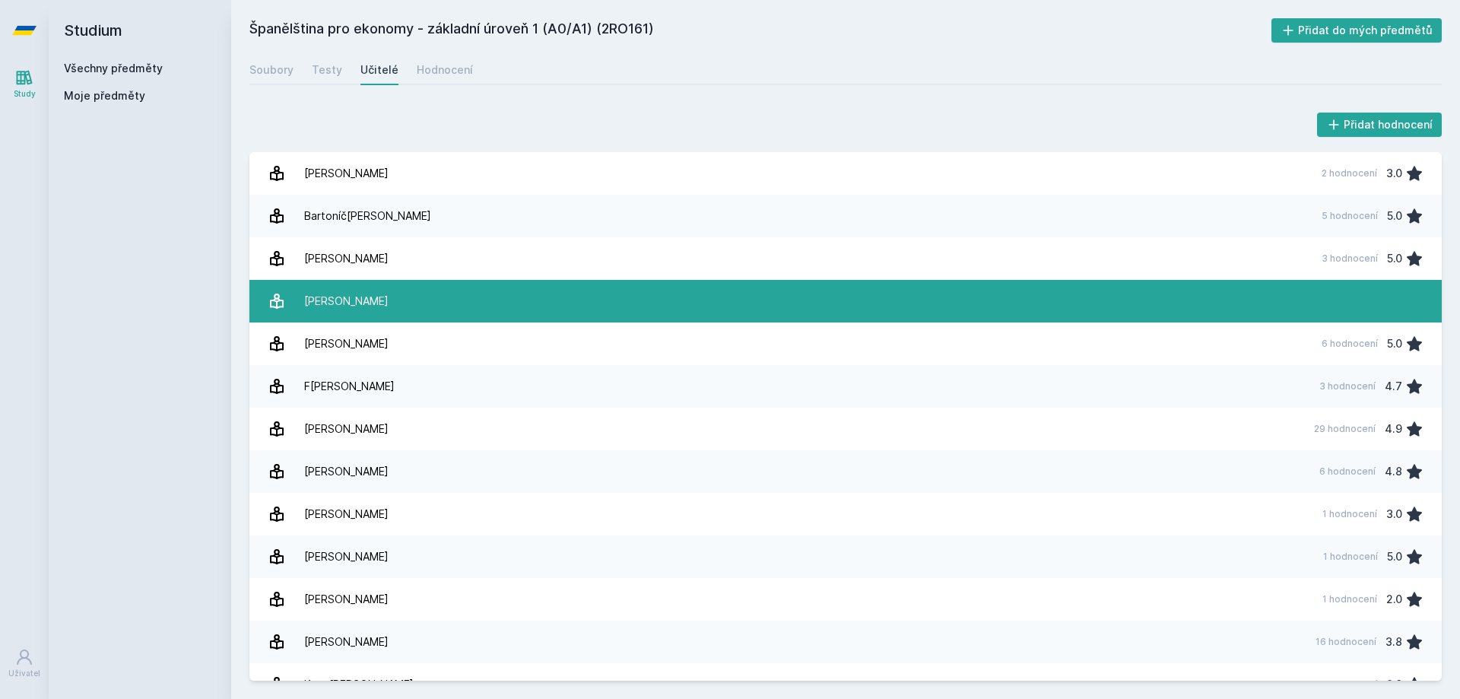
click at [348, 313] on div "[PERSON_NAME]" at bounding box center [346, 301] width 84 height 30
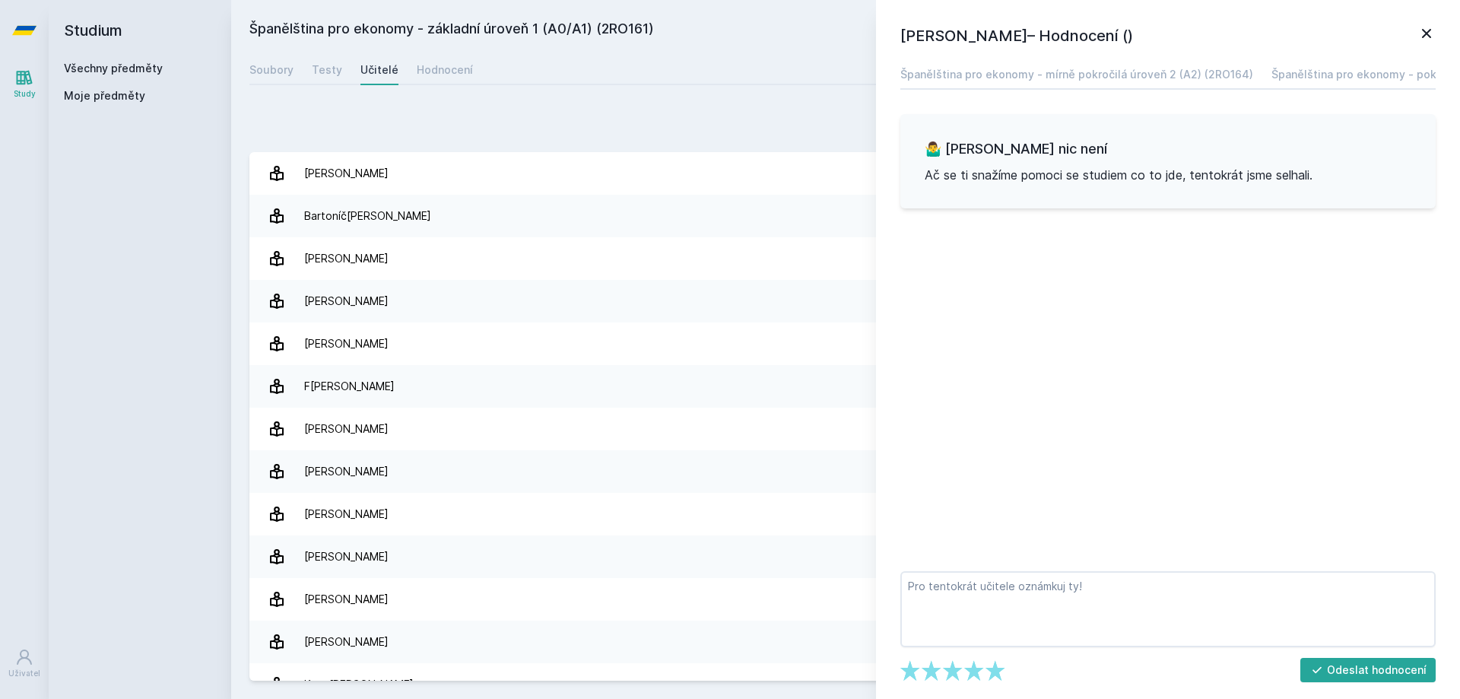
drag, startPoint x: 1424, startPoint y: 36, endPoint x: 1273, endPoint y: 56, distance: 152.7
click at [1422, 34] on icon at bounding box center [1426, 33] width 18 height 18
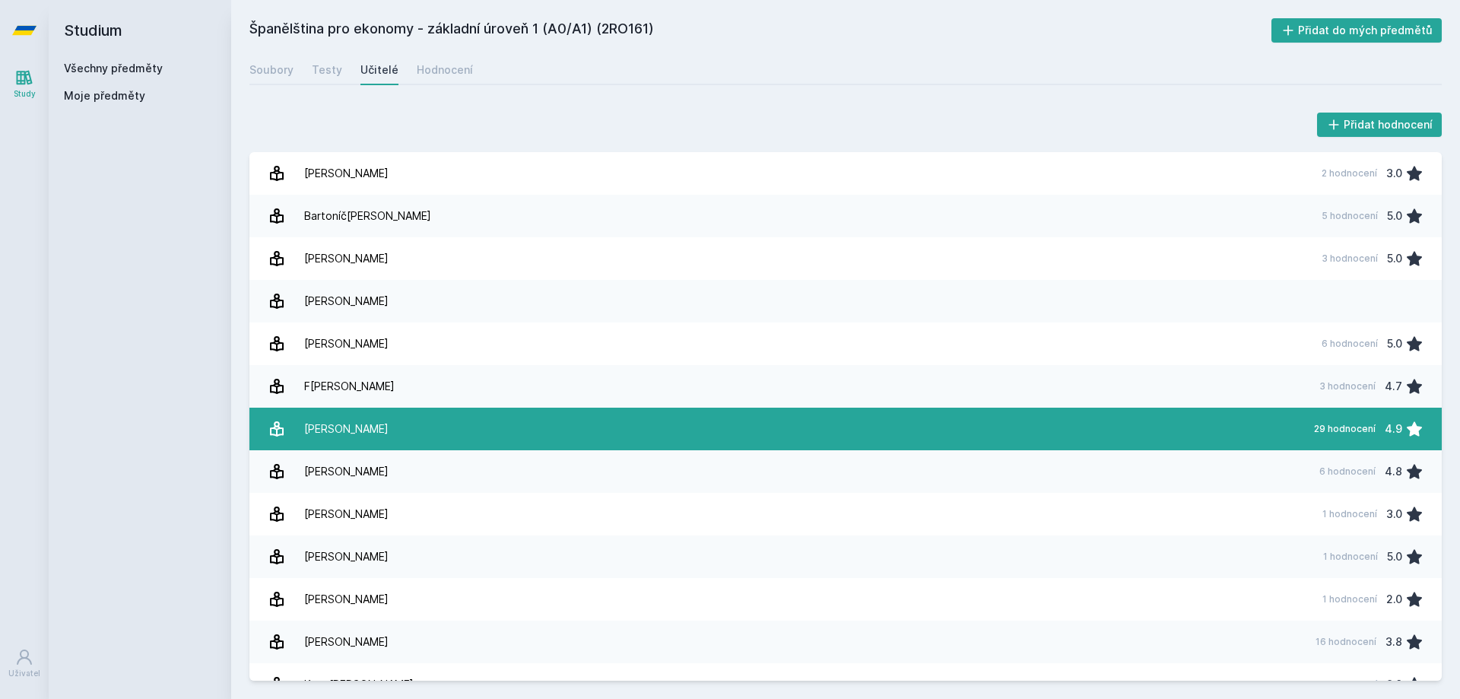
click at [537, 417] on link "Hazaiová Lada 29 hodnocení 4.9" at bounding box center [845, 429] width 1192 height 43
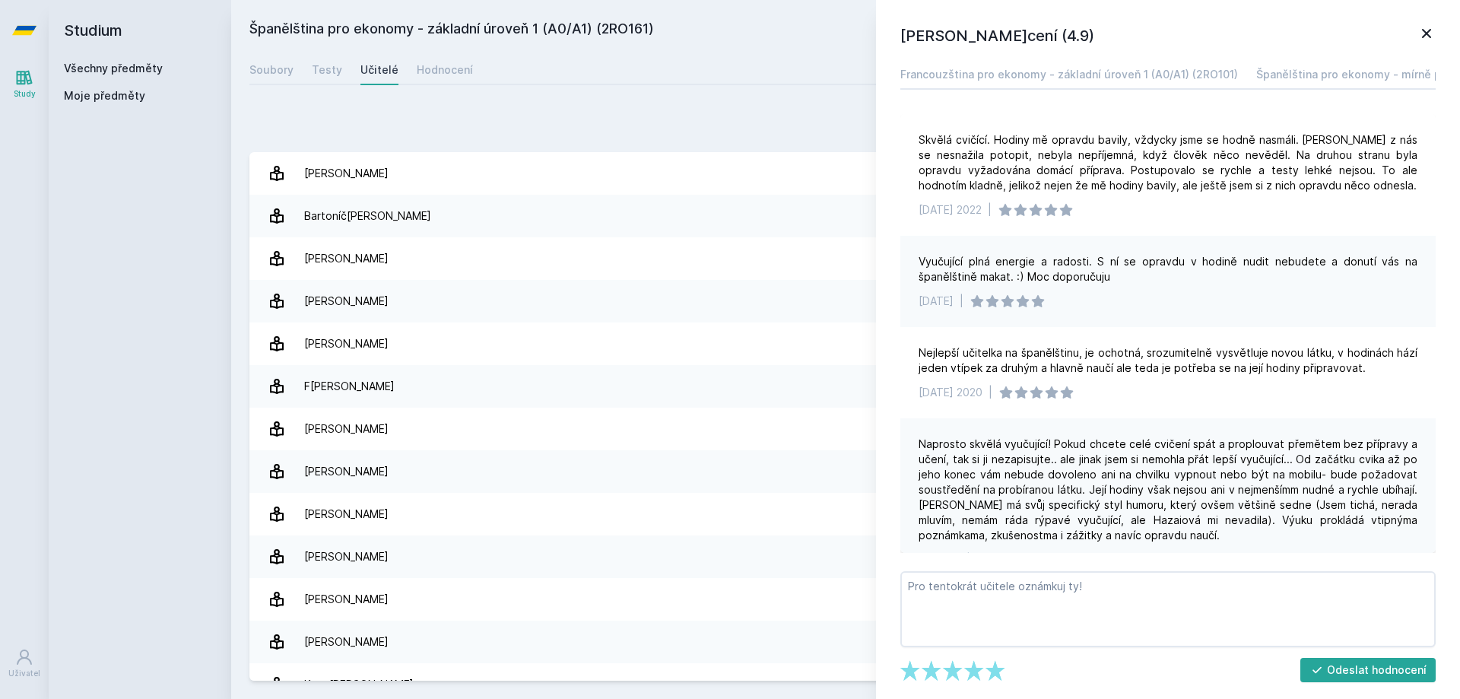
click at [1423, 26] on icon at bounding box center [1426, 33] width 18 height 18
